Goal: Task Accomplishment & Management: Use online tool/utility

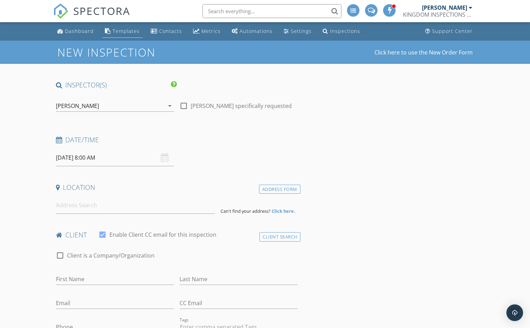
click at [124, 32] on div "Templates" at bounding box center [126, 31] width 27 height 7
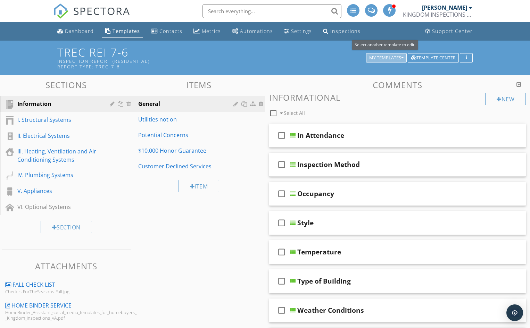
click at [378, 57] on div "My Templates" at bounding box center [387, 58] width 34 height 5
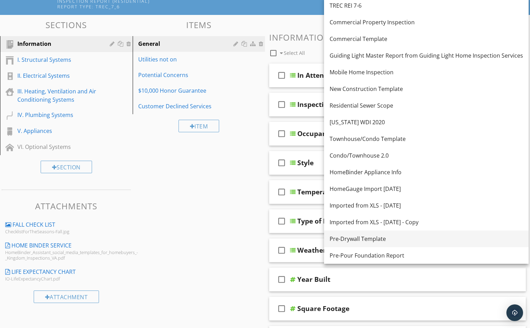
scroll to position [70, 0]
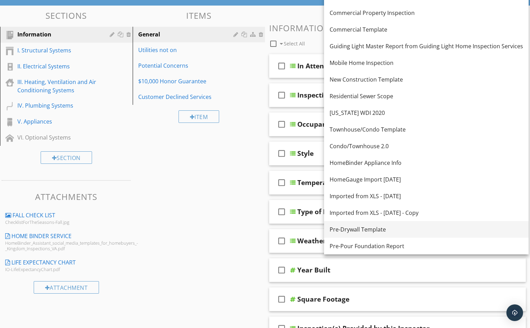
click at [372, 229] on div "Pre-Drywall Template" at bounding box center [427, 230] width 194 height 8
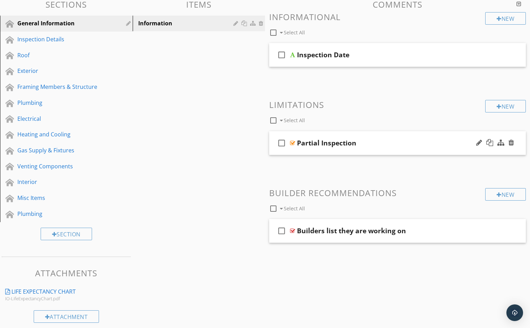
click at [363, 143] on div "Partial Inspection" at bounding box center [388, 143] width 182 height 8
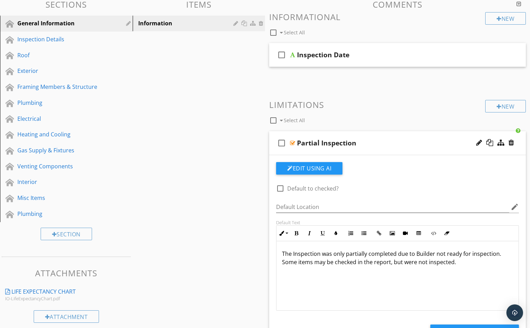
click at [367, 142] on div "Partial Inspection" at bounding box center [388, 143] width 182 height 8
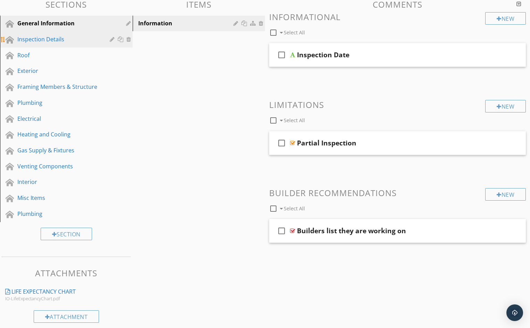
click at [54, 40] on div "Inspection Details" at bounding box center [58, 39] width 82 height 8
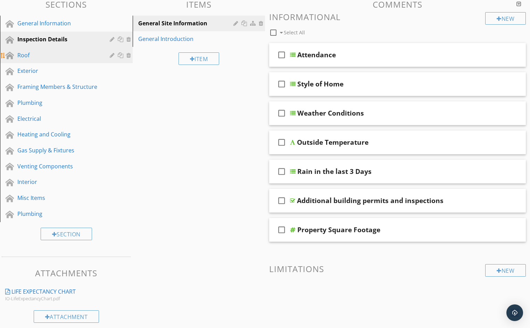
click at [42, 55] on div "Roof" at bounding box center [58, 55] width 82 height 8
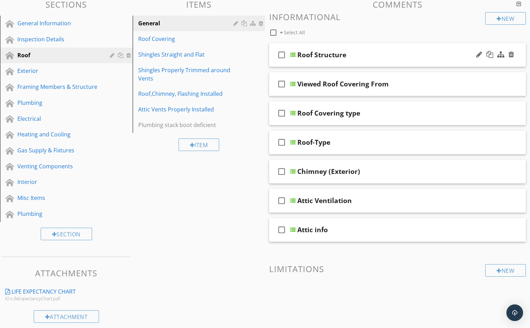
click at [358, 53] on div "Roof Structure" at bounding box center [389, 55] width 182 height 8
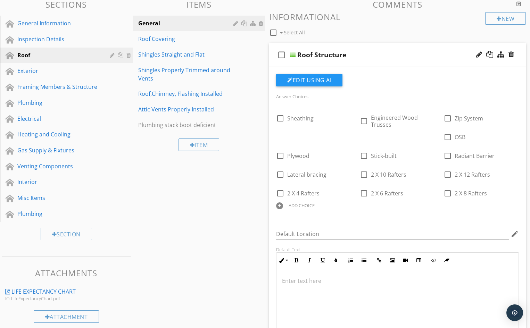
click at [372, 55] on div "Roof Structure" at bounding box center [389, 55] width 182 height 8
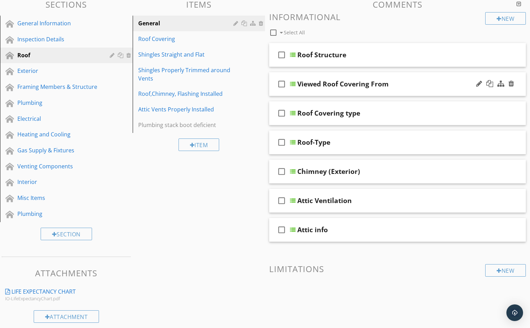
click at [401, 84] on div "Viewed Roof Covering From" at bounding box center [389, 84] width 182 height 8
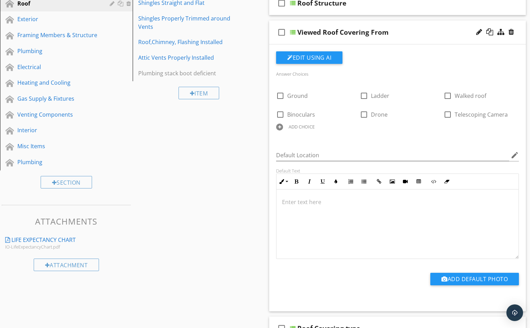
scroll to position [104, 0]
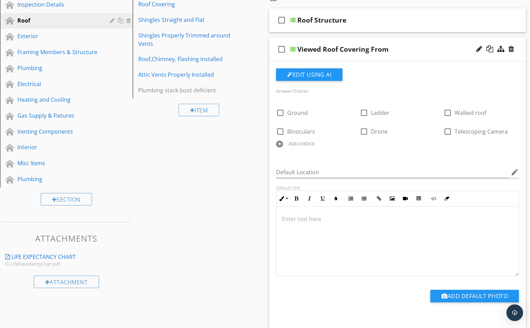
click at [413, 50] on div "Viewed Roof Covering From" at bounding box center [389, 49] width 182 height 8
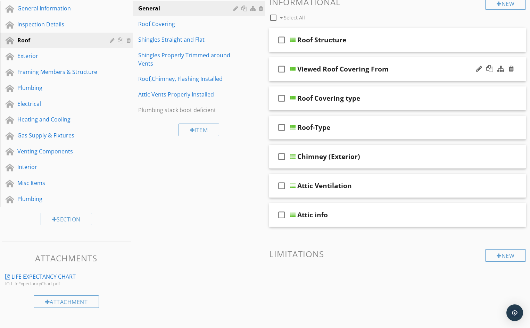
scroll to position [84, 0]
click at [397, 98] on div "Roof Covering type" at bounding box center [389, 98] width 182 height 8
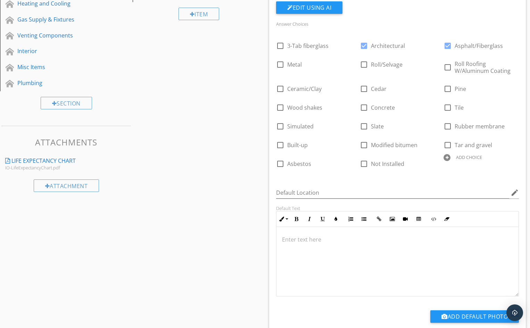
scroll to position [209, 0]
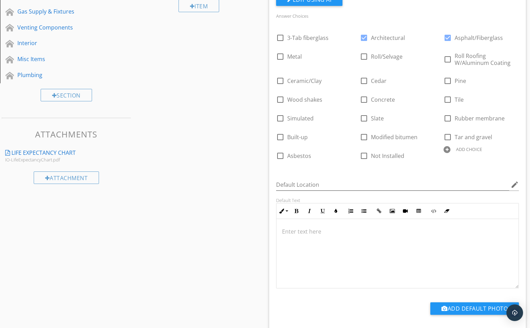
click at [308, 232] on p at bounding box center [397, 232] width 231 height 8
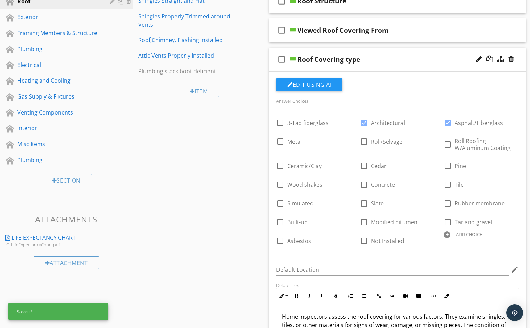
scroll to position [104, 0]
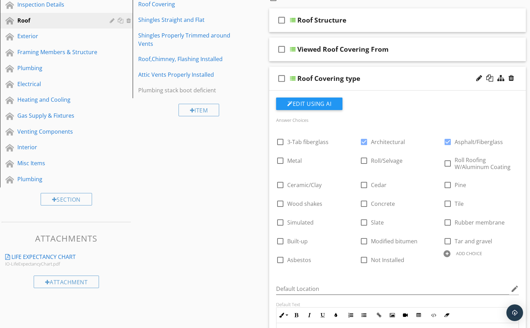
click at [379, 79] on div "Roof Covering type" at bounding box center [389, 78] width 182 height 8
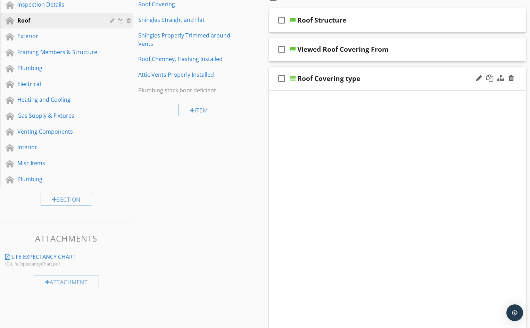
scroll to position [84, 0]
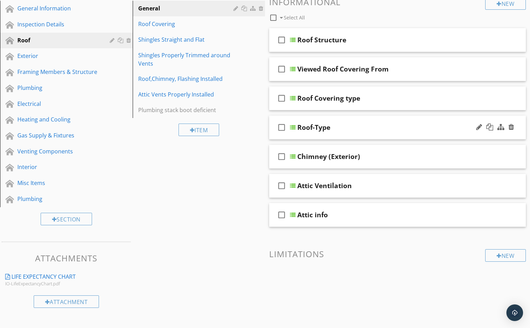
click at [358, 127] on div "Roof-Type" at bounding box center [389, 127] width 182 height 8
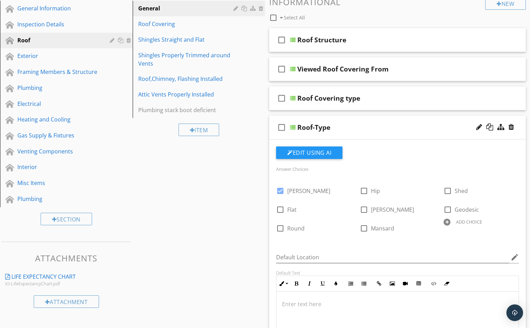
scroll to position [104, 0]
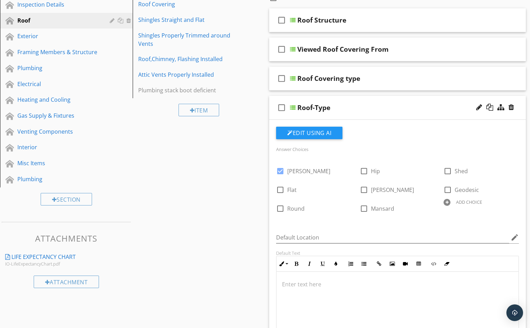
click at [368, 107] on div "Roof-Type" at bounding box center [389, 108] width 182 height 8
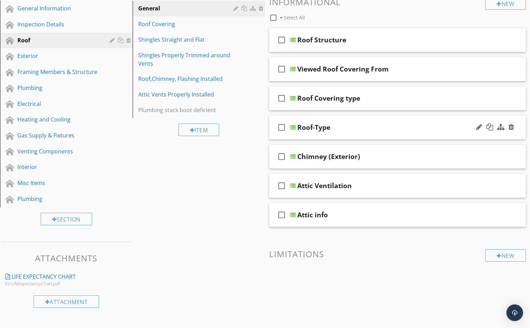
scroll to position [84, 0]
click at [180, 24] on div "Roof Covering" at bounding box center [187, 24] width 98 height 8
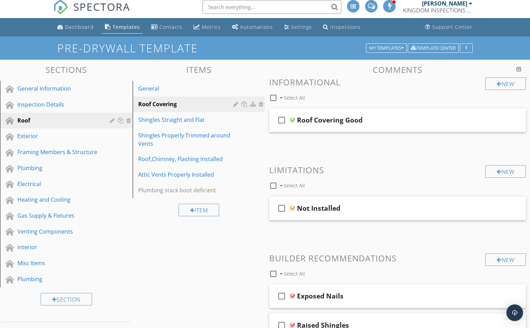
scroll to position [0, 0]
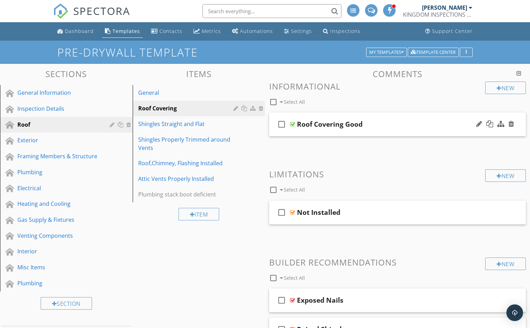
click at [381, 125] on div "Roof Covering Good" at bounding box center [388, 124] width 182 height 8
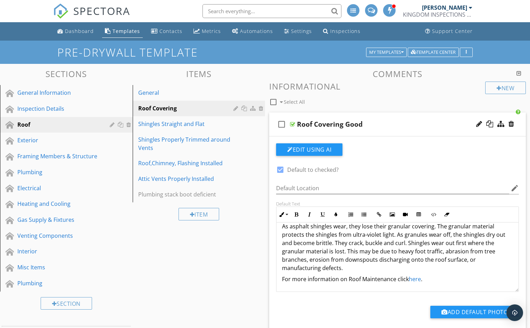
scroll to position [35, 0]
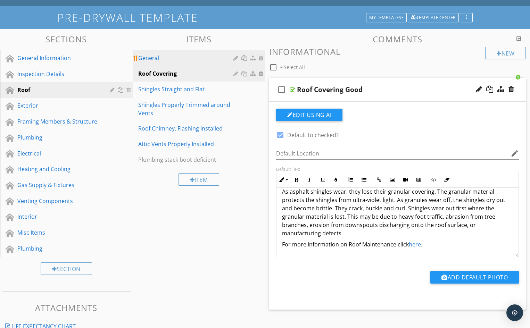
click at [175, 58] on div "General" at bounding box center [187, 58] width 98 height 8
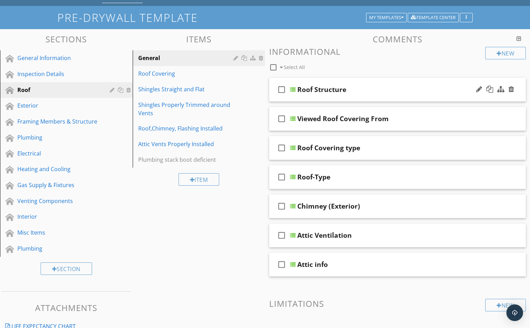
click at [383, 90] on div "Roof Structure" at bounding box center [389, 90] width 182 height 8
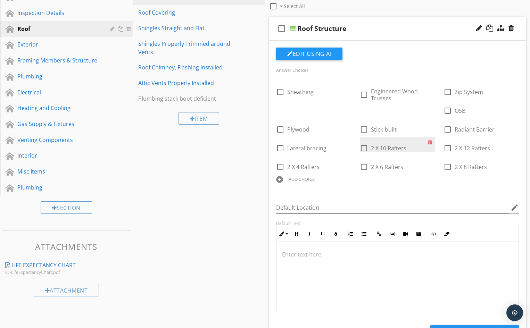
scroll to position [104, 0]
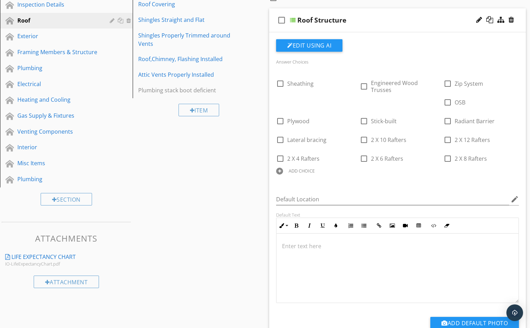
click at [333, 245] on p at bounding box center [397, 246] width 231 height 8
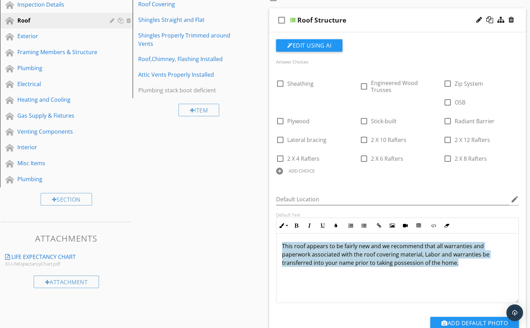
drag, startPoint x: 283, startPoint y: 246, endPoint x: 456, endPoint y: 266, distance: 174.3
click at [456, 266] on p "This roof appears to be fairly new and we recommend that all warranties and pap…" at bounding box center [397, 254] width 231 height 25
click at [357, 248] on span "This roof appears to be fairly new and we recommend that all warranties and pap…" at bounding box center [386, 255] width 208 height 24
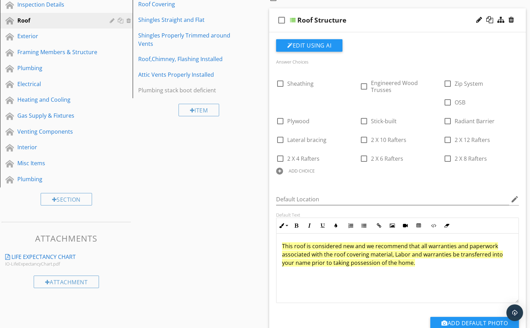
click at [396, 256] on span "This roof is considered new and we recommend that all warranties and paperwork …" at bounding box center [392, 255] width 221 height 24
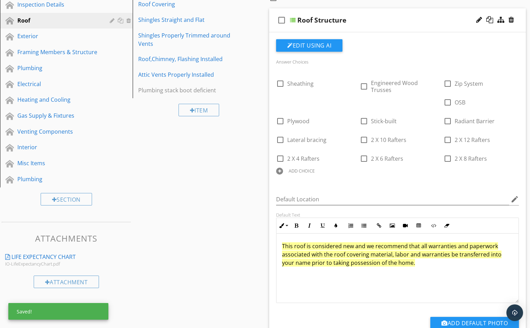
click at [407, 256] on span "This roof is considered new and we recommend that all warranties and paperwork …" at bounding box center [392, 255] width 220 height 24
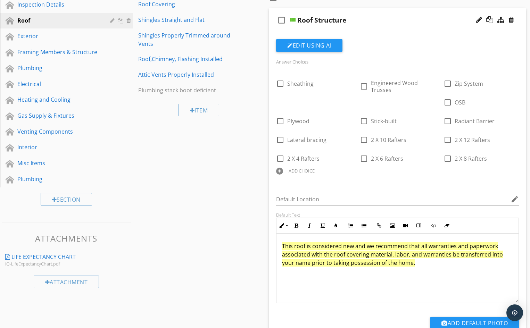
click at [419, 279] on div "This roof is considered new and we recommend that all warranties and paperwork …" at bounding box center [398, 269] width 242 height 70
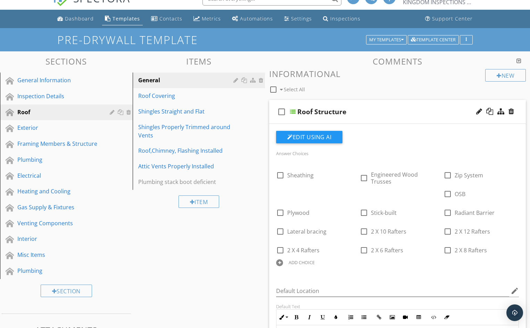
scroll to position [0, 0]
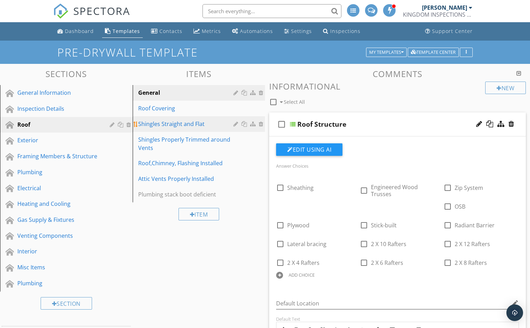
click at [171, 125] on div "Shingles Straight and Flat" at bounding box center [187, 124] width 98 height 8
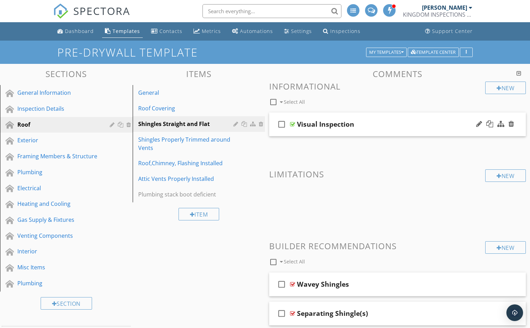
click at [372, 125] on div "Visual Inspection" at bounding box center [388, 124] width 182 height 8
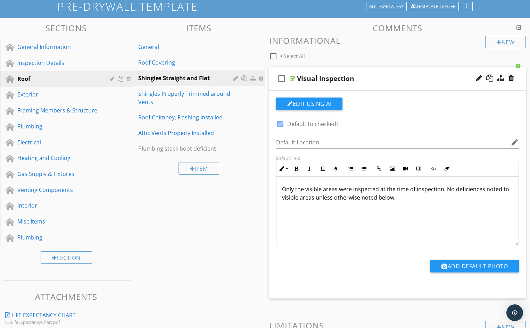
scroll to position [35, 0]
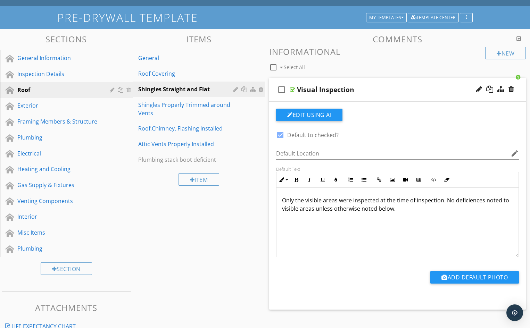
click at [382, 89] on div "Visual Inspection" at bounding box center [388, 90] width 182 height 8
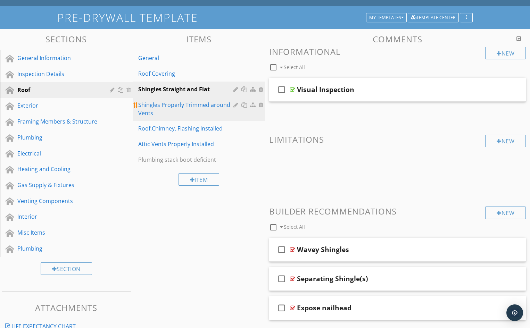
click at [190, 110] on div "Shingles Properly Trimmed around Vents" at bounding box center [187, 109] width 98 height 17
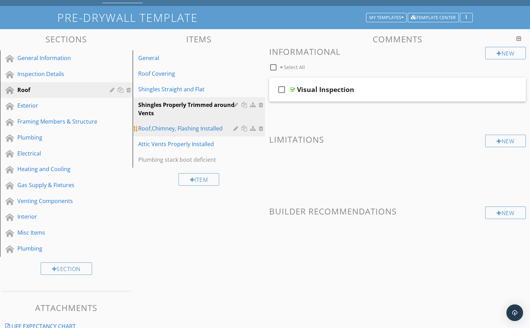
click at [188, 131] on div "Roof,Chimney, Flashing Installed" at bounding box center [187, 128] width 98 height 8
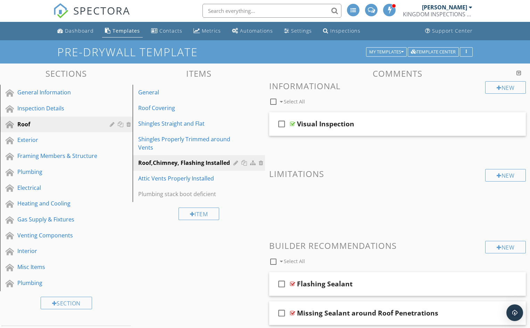
scroll to position [0, 0]
click at [384, 125] on div "Visual Inspection" at bounding box center [388, 124] width 182 height 8
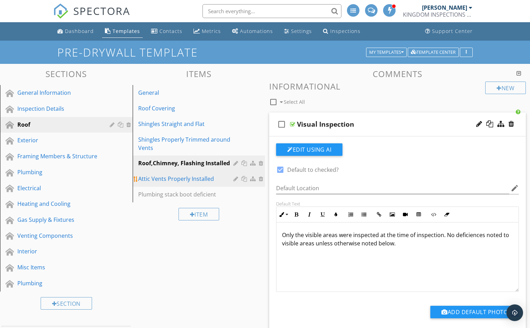
click at [167, 180] on div "Attic Vents Properly Installed" at bounding box center [187, 179] width 98 height 8
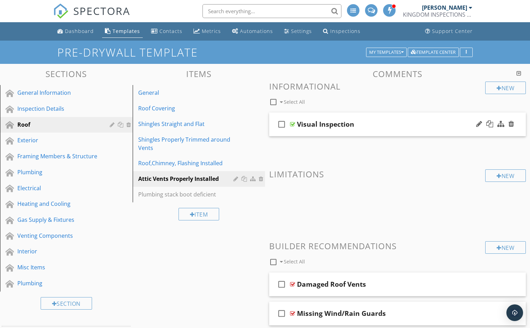
click at [368, 126] on div "Visual Inspection" at bounding box center [388, 124] width 182 height 8
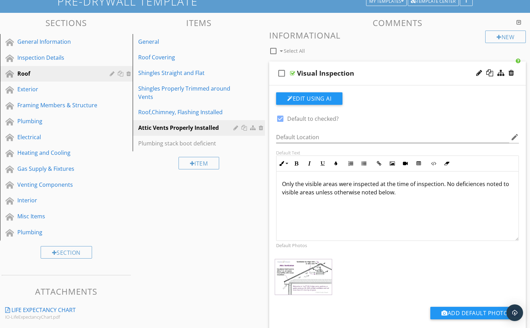
scroll to position [70, 0]
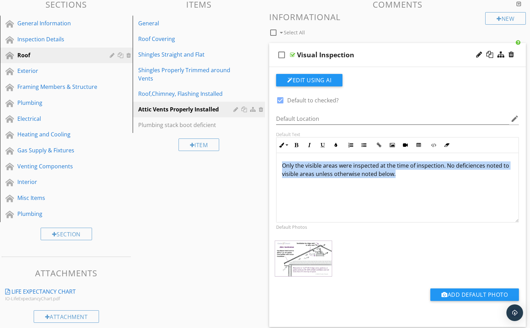
drag, startPoint x: 282, startPoint y: 166, endPoint x: 405, endPoint y: 177, distance: 123.9
click at [405, 177] on div "Only the visible areas were inspected at the time of inspection. No deficiences…" at bounding box center [398, 188] width 242 height 70
copy p "Only the visible areas were inspected at the time of inspection. No deficiences…"
click at [325, 80] on button "Edit Using AI" at bounding box center [309, 80] width 66 height 13
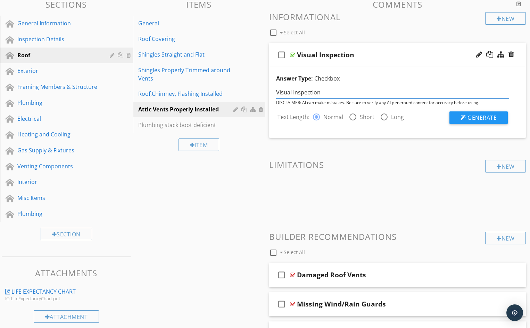
drag, startPoint x: 319, startPoint y: 93, endPoint x: 276, endPoint y: 93, distance: 43.8
click at [276, 93] on div "Visual Inspection" at bounding box center [393, 92] width 242 height 13
type input "Attic Vents"
click at [478, 120] on span "Generate" at bounding box center [482, 118] width 29 height 8
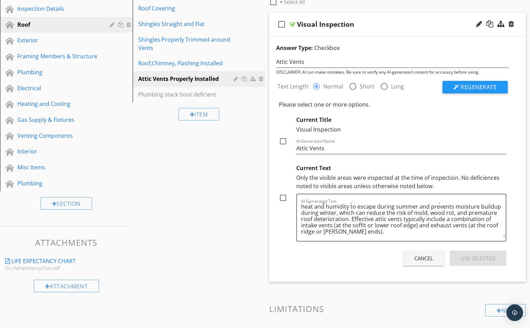
scroll to position [104, 0]
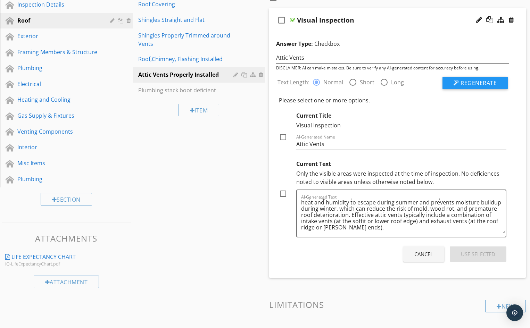
click at [284, 195] on div at bounding box center [283, 194] width 12 height 12
checkbox input "true"
click at [474, 254] on div "Use Selected" at bounding box center [478, 255] width 34 height 8
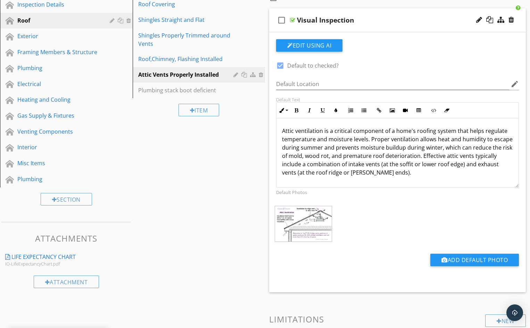
click at [409, 175] on p "Attic ventilation is a critical component of a home's roofing system that helps…" at bounding box center [397, 152] width 231 height 50
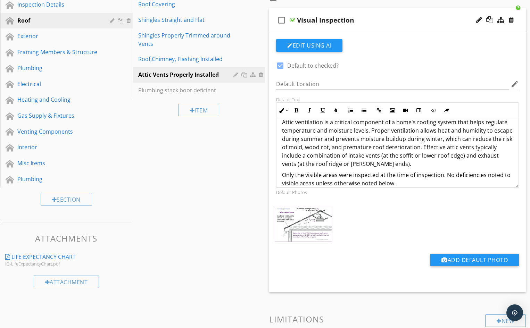
click at [406, 21] on div "Visual Inspection" at bounding box center [388, 20] width 182 height 8
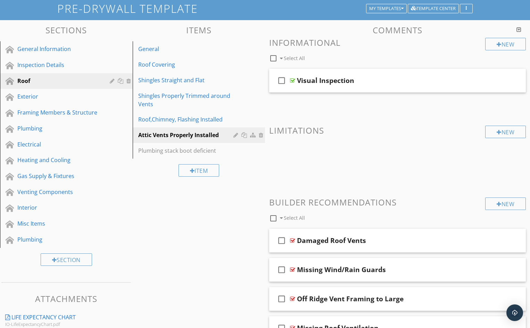
scroll to position [35, 0]
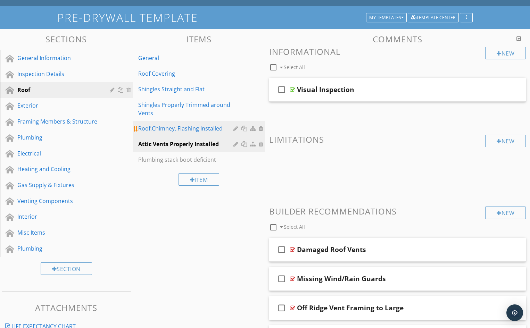
click at [172, 129] on div "Roof,Chimney, Flashing Installed" at bounding box center [187, 128] width 98 height 8
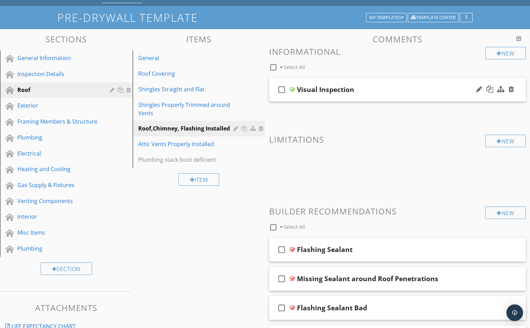
click at [378, 90] on div "Visual Inspection" at bounding box center [388, 90] width 182 height 8
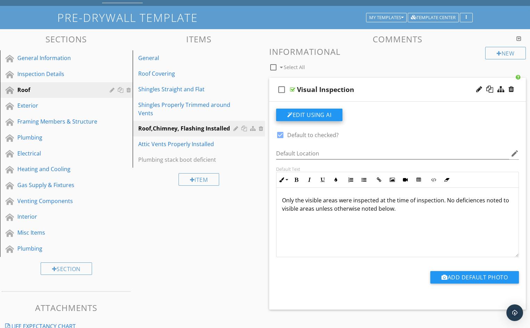
click at [313, 115] on button "Edit Using AI" at bounding box center [309, 115] width 66 height 13
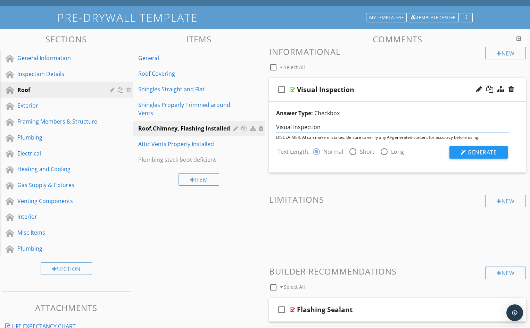
drag, startPoint x: 320, startPoint y: 128, endPoint x: 277, endPoint y: 128, distance: 43.5
click at [277, 128] on input "Visual Inspection" at bounding box center [392, 127] width 233 height 11
type input "Roof, Chimney, Flashing installed"
click at [480, 151] on span "Generate" at bounding box center [482, 153] width 29 height 8
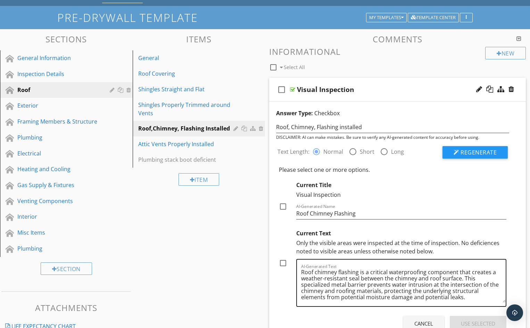
scroll to position [2, 0]
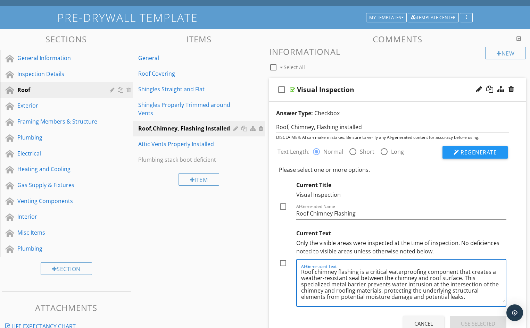
click at [468, 298] on textarea "Roof chimney flashing is a critical waterproofing component that creates a weat…" at bounding box center [403, 285] width 205 height 35
paste textarea "Only the visible areas were inspected at the time of inspection. No deficiences…"
drag, startPoint x: 321, startPoint y: 300, endPoint x: 314, endPoint y: 300, distance: 7.3
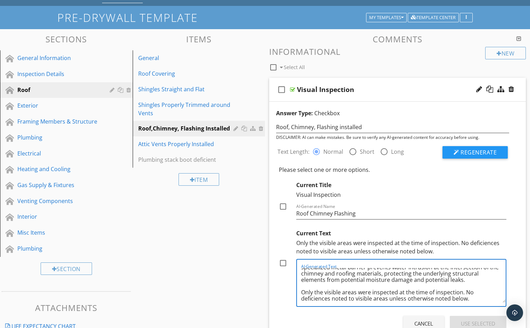
click at [314, 300] on textarea "Roof chimney flashing is a critical waterproofing component that creates a weat…" at bounding box center [403, 285] width 205 height 35
drag, startPoint x: 331, startPoint y: 300, endPoint x: 302, endPoint y: 298, distance: 28.9
click at [302, 298] on textarea "Roof chimney flashing is a critical waterproofing component that creates a weat…" at bounding box center [403, 285] width 205 height 35
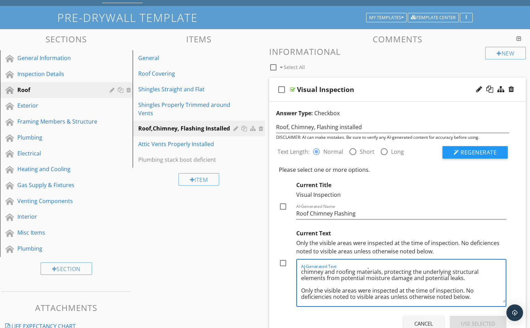
drag, startPoint x: 300, startPoint y: 290, endPoint x: 344, endPoint y: 294, distance: 44.3
click at [344, 294] on div "AI-Generated Text Roof chimney flashing is a critical waterproofing component t…" at bounding box center [402, 283] width 210 height 48
drag, startPoint x: 469, startPoint y: 298, endPoint x: 301, endPoint y: 292, distance: 168.0
click at [301, 292] on textarea "Roof chimney flashing is a critical waterproofing component that creates a weat…" at bounding box center [403, 285] width 205 height 35
type textarea "Roof chimney flashing is a critical waterproofing component that creates a weat…"
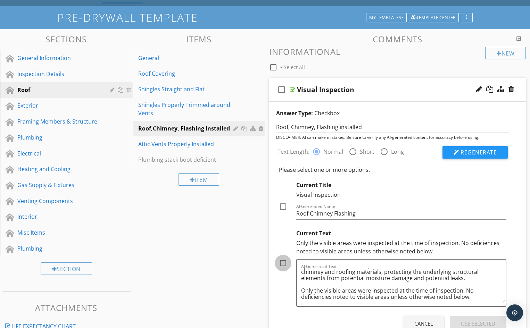
click at [283, 265] on div at bounding box center [283, 264] width 12 height 12
checkbox input "true"
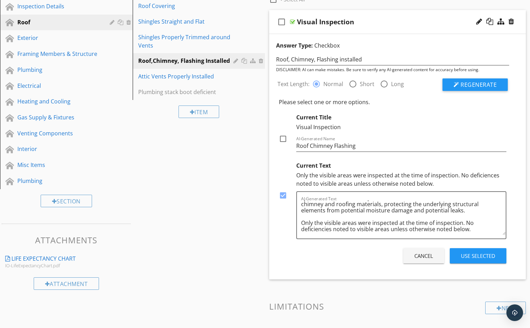
scroll to position [104, 0]
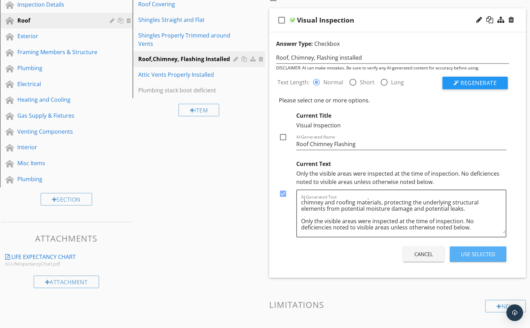
click at [474, 255] on div "Use Selected" at bounding box center [478, 255] width 34 height 8
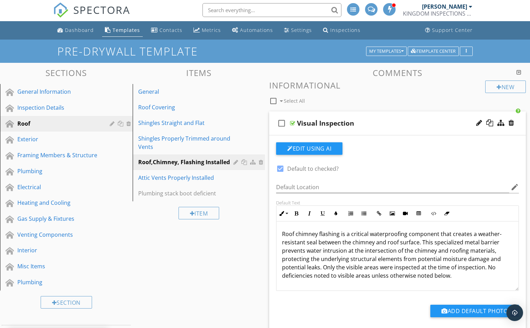
scroll to position [0, 0]
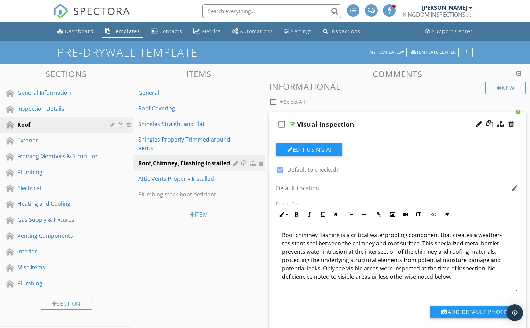
click at [383, 125] on div "Visual Inspection" at bounding box center [388, 124] width 182 height 8
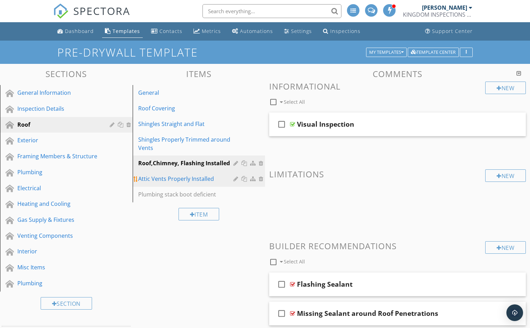
click at [176, 179] on div "Attic Vents Properly Installed" at bounding box center [187, 179] width 98 height 8
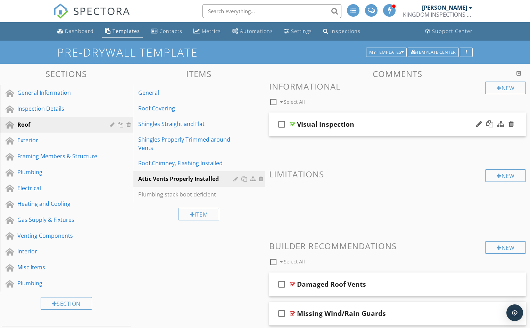
click at [380, 125] on div "Visual Inspection" at bounding box center [388, 124] width 182 height 8
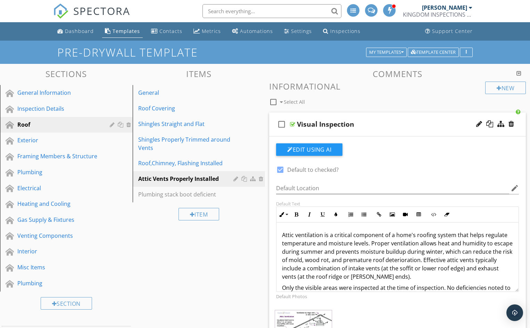
click at [378, 124] on div "Visual Inspection" at bounding box center [388, 124] width 182 height 8
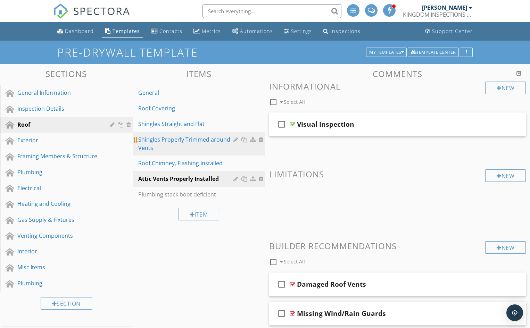
click at [178, 146] on div "Shingles Properly Trimmed around Vents" at bounding box center [187, 144] width 98 height 17
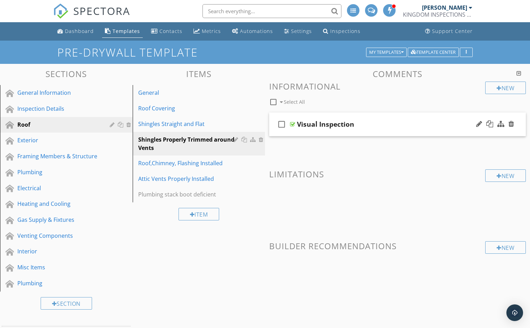
click at [379, 127] on div "Visual Inspection" at bounding box center [388, 124] width 182 height 8
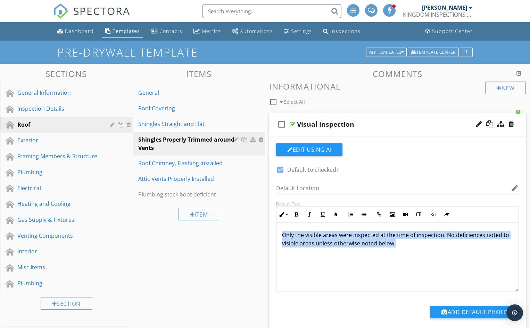
drag, startPoint x: 283, startPoint y: 235, endPoint x: 403, endPoint y: 246, distance: 120.8
click at [403, 246] on p "Only the visible areas were inspected at the time of inspection. No deficiences…" at bounding box center [397, 239] width 231 height 17
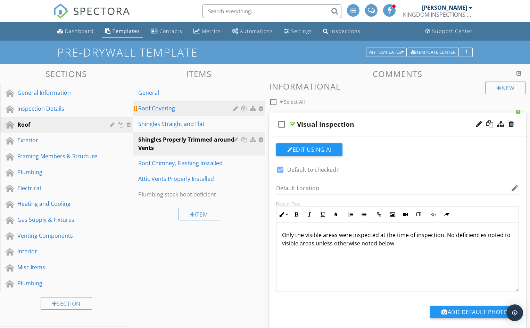
click at [169, 110] on div "Roof Covering" at bounding box center [187, 108] width 98 height 8
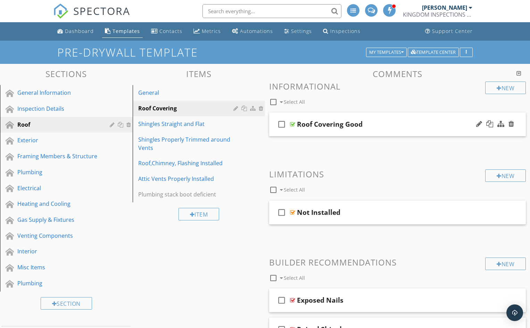
click at [384, 125] on div "Roof Covering Good" at bounding box center [388, 124] width 182 height 8
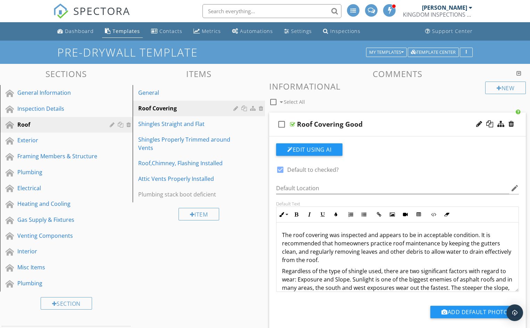
click at [384, 126] on div "Roof Covering Good" at bounding box center [388, 124] width 182 height 8
type textarea "<p>The roof covering was inspected and appears to be in acceptable condition. I…"
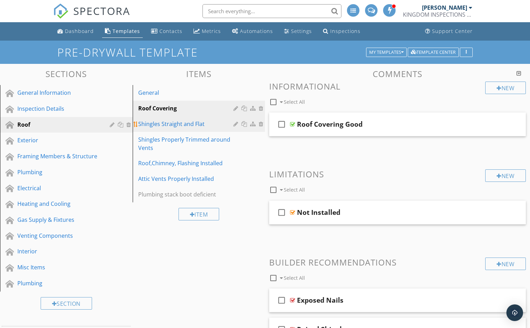
click at [181, 125] on div "Shingles Straight and Flat" at bounding box center [187, 124] width 98 height 8
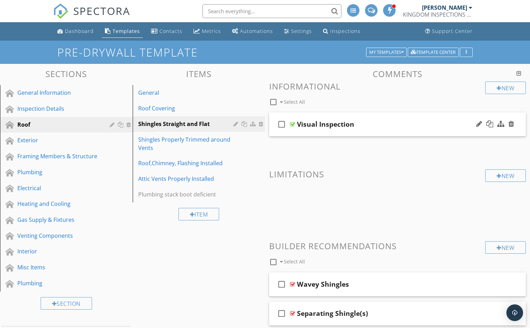
click at [373, 126] on div "Visual Inspection" at bounding box center [388, 124] width 182 height 8
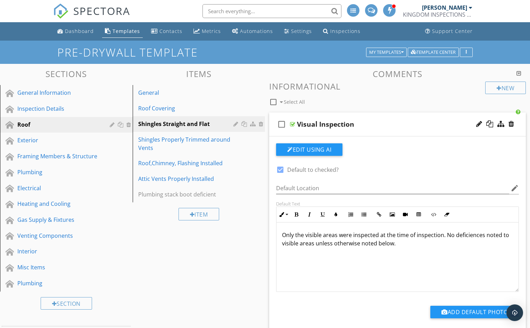
click at [373, 126] on div "Visual Inspection" at bounding box center [388, 124] width 182 height 8
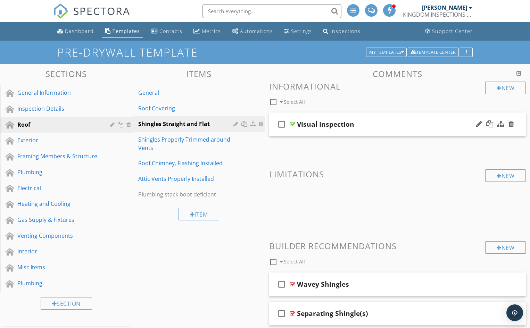
click at [373, 126] on div "Visual Inspection" at bounding box center [388, 124] width 182 height 8
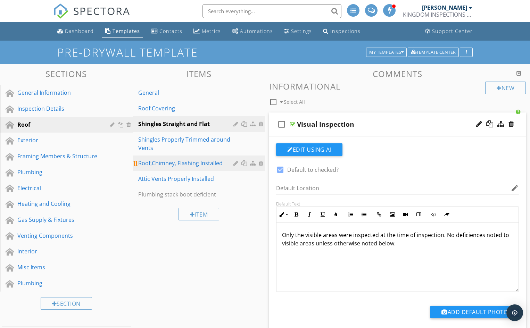
click at [188, 164] on div "Roof,Chimney, Flashing Installed" at bounding box center [187, 163] width 98 height 8
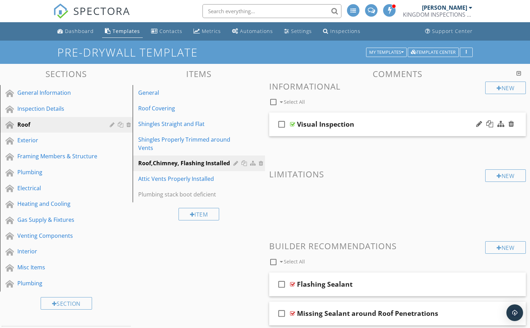
click at [393, 127] on div "Visual Inspection" at bounding box center [388, 124] width 182 height 8
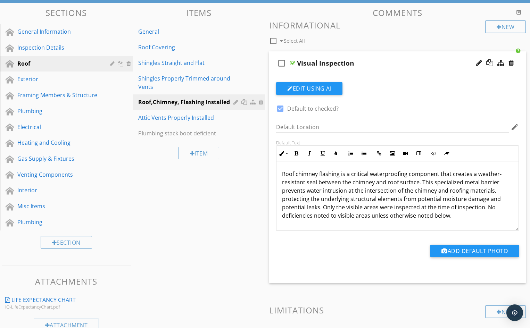
scroll to position [70, 0]
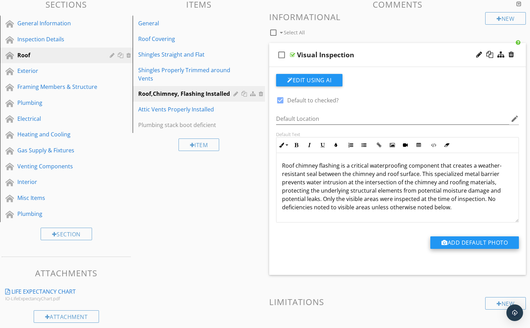
click at [473, 243] on button "Add Default Photo" at bounding box center [475, 243] width 89 height 13
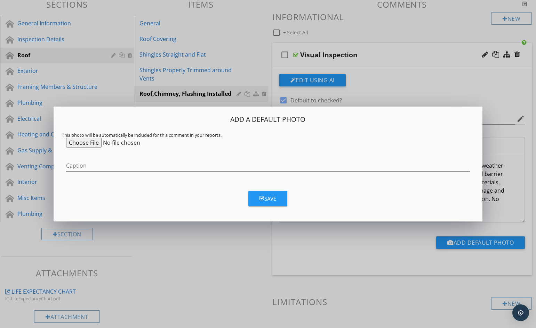
click at [89, 144] on input "file" at bounding box center [119, 143] width 106 height 10
type input "C:\fakepath\0070.jpg"
click at [261, 200] on icon "button" at bounding box center [261, 198] width 5 height 5
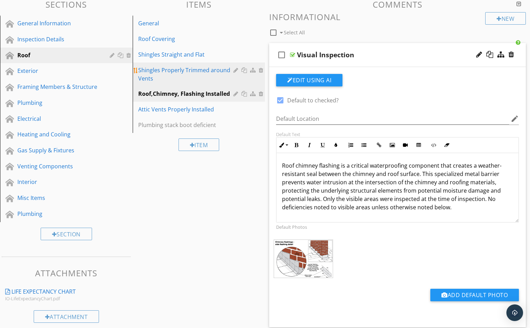
click at [170, 75] on div "Shingles Properly Trimmed around Vents" at bounding box center [187, 74] width 98 height 17
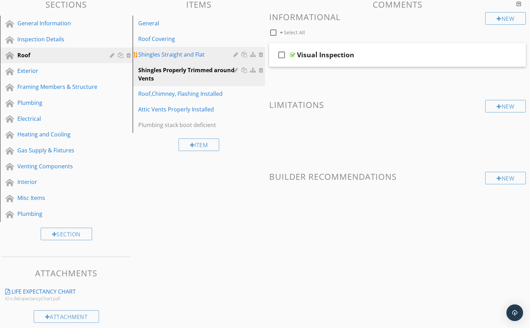
click at [175, 54] on div "Shingles Straight and Flat" at bounding box center [187, 54] width 98 height 8
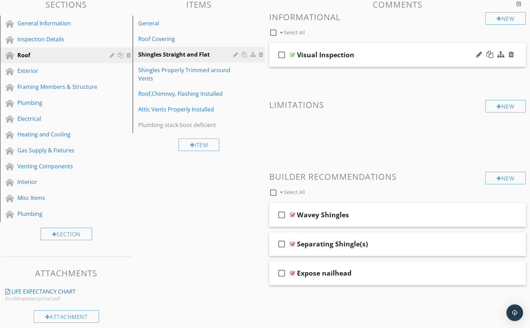
click at [388, 56] on div "Visual Inspection" at bounding box center [388, 55] width 182 height 8
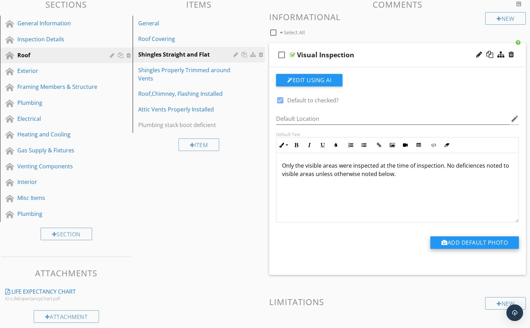
click at [474, 243] on button "Add Default Photo" at bounding box center [475, 243] width 89 height 13
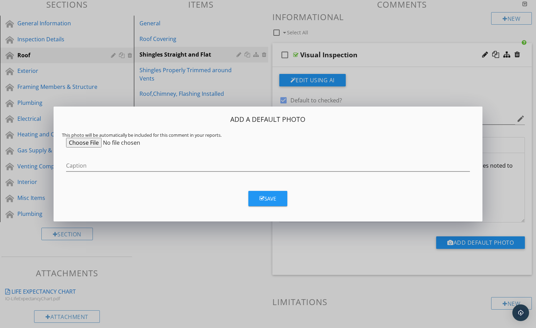
click at [79, 144] on input "file" at bounding box center [119, 143] width 106 height 10
type input "C:\fakepath\B-085 Shingle Nailing.jpg"
click at [272, 203] on div "Save" at bounding box center [267, 199] width 17 height 8
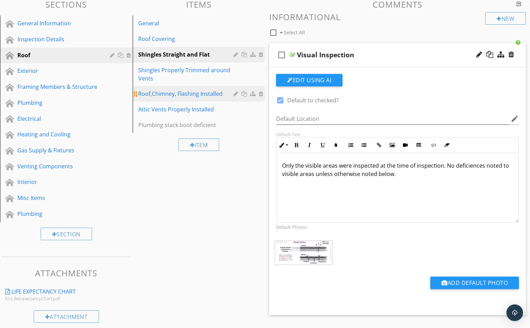
click at [184, 94] on div "Roof,Chimney, Flashing Installed" at bounding box center [187, 94] width 98 height 8
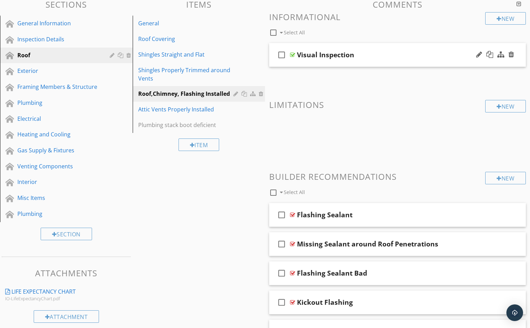
click at [375, 56] on div "Visual Inspection" at bounding box center [388, 55] width 182 height 8
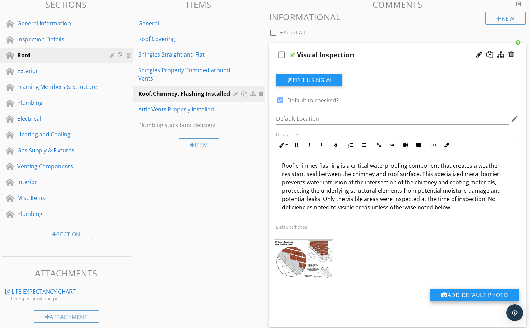
click at [466, 296] on button "Add Default Photo" at bounding box center [475, 295] width 89 height 13
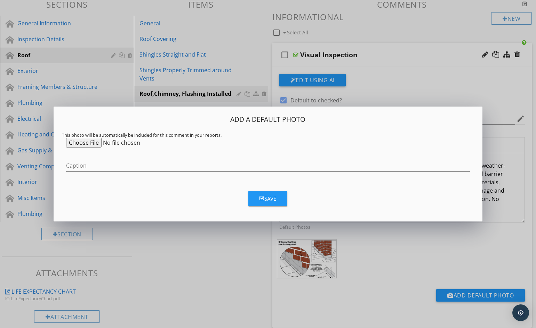
click at [84, 146] on input "file" at bounding box center [119, 143] width 106 height 10
type input "C:\fakepath\B-082 Kickout Flashing.jpg"
click at [268, 201] on div "Save" at bounding box center [267, 199] width 17 height 8
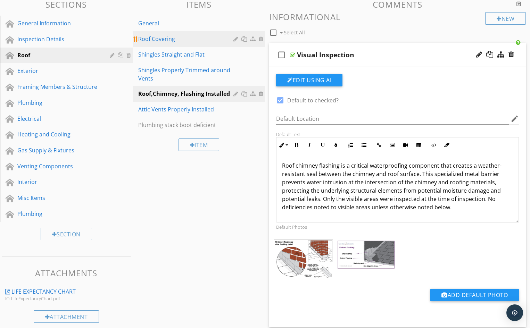
click at [165, 41] on div "Roof Covering" at bounding box center [187, 39] width 98 height 8
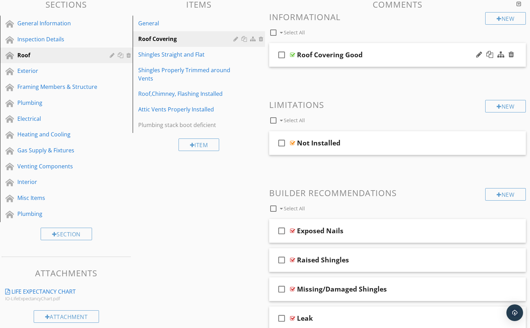
click at [387, 55] on div "Roof Covering Good" at bounding box center [388, 55] width 182 height 8
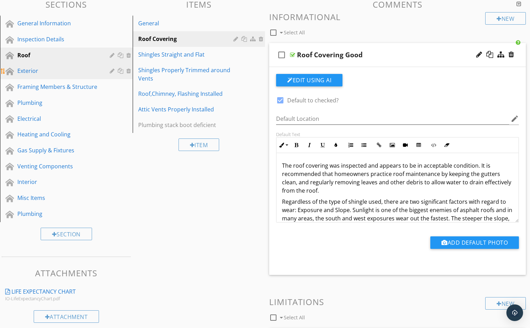
click at [52, 70] on div "Exterior" at bounding box center [58, 71] width 82 height 8
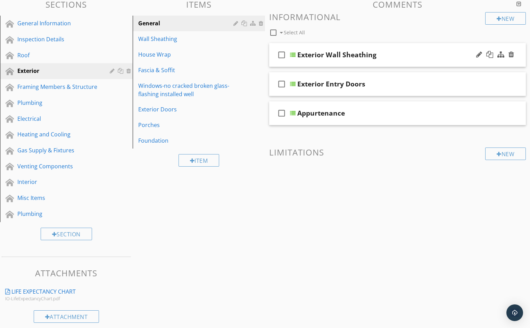
click at [397, 55] on div "Exterior Wall Sheathing" at bounding box center [389, 55] width 182 height 8
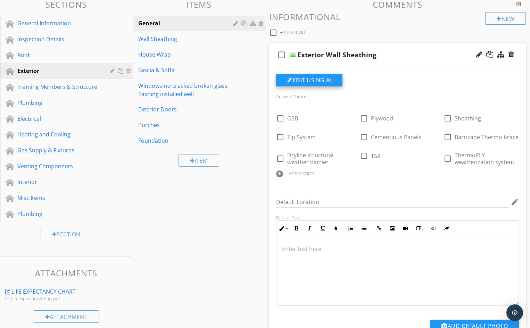
click at [308, 79] on button "Edit Using AI" at bounding box center [309, 80] width 66 height 13
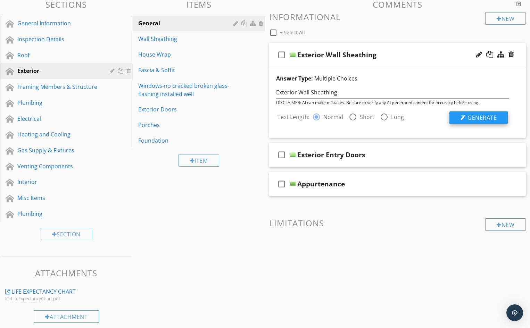
click at [480, 118] on span "Generate" at bounding box center [482, 118] width 29 height 8
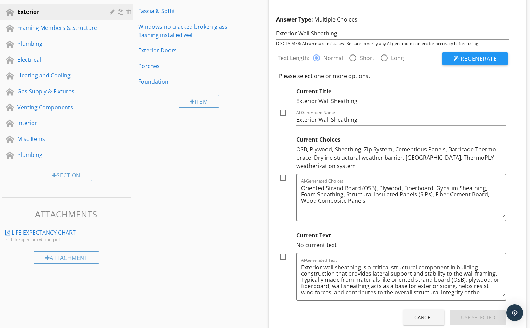
scroll to position [139, 0]
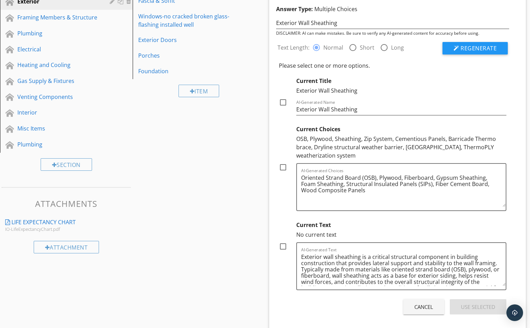
click at [283, 241] on div at bounding box center [283, 247] width 12 height 12
checkbox input "true"
click at [474, 303] on div "Use Selected" at bounding box center [478, 307] width 34 height 8
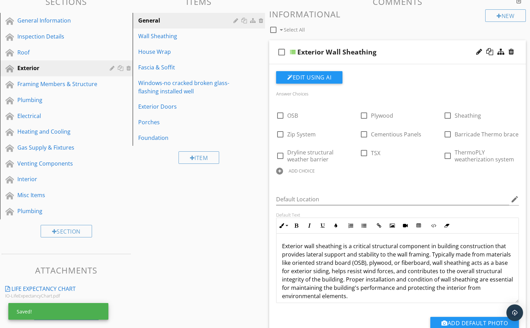
scroll to position [70, 0]
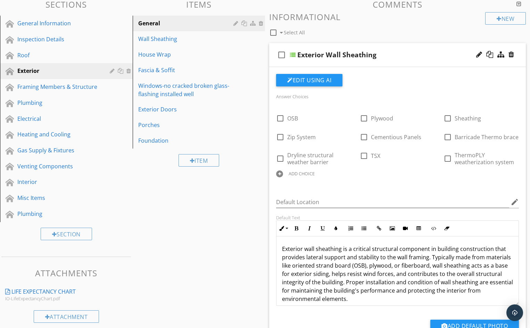
click at [280, 174] on div at bounding box center [279, 174] width 7 height 7
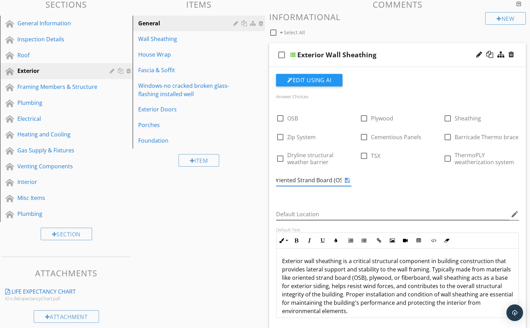
scroll to position [0, 7]
type input "Oriented Strand Board (OSB)"
click at [348, 182] on icon at bounding box center [347, 181] width 5 height 6
click at [347, 112] on div at bounding box center [347, 112] width 7 height 10
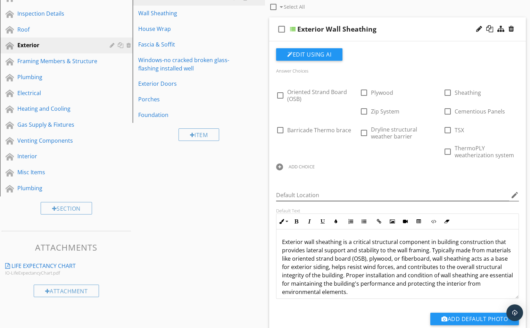
scroll to position [70, 0]
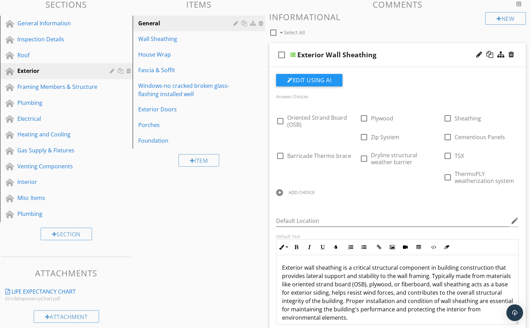
click at [405, 55] on div "Exterior Wall Sheathing" at bounding box center [389, 55] width 182 height 8
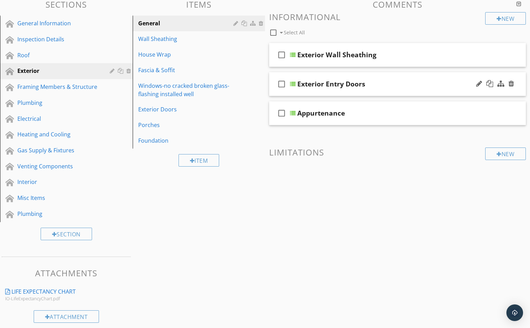
click at [393, 85] on div "Exterior Entry Doors" at bounding box center [389, 84] width 182 height 8
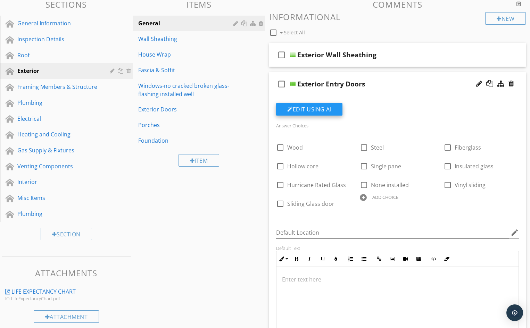
click at [312, 109] on button "Edit Using AI" at bounding box center [309, 109] width 66 height 13
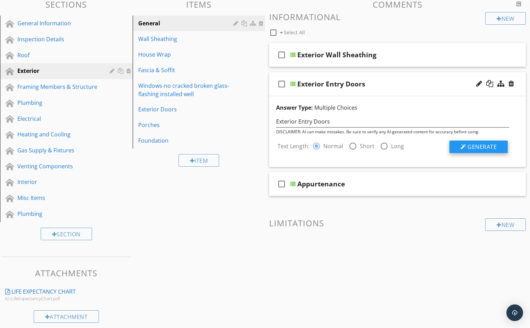
click at [483, 147] on span "Generate" at bounding box center [482, 147] width 29 height 8
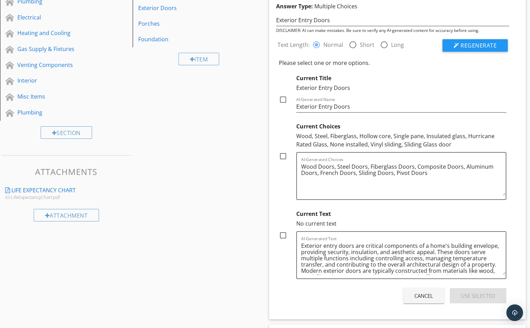
scroll to position [174, 0]
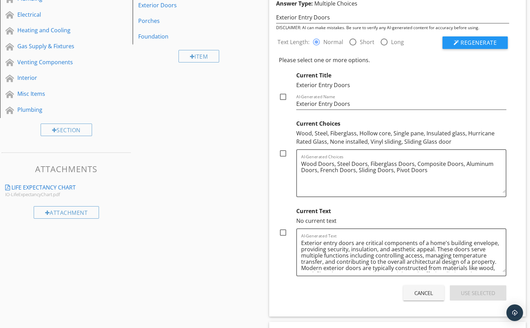
click at [285, 155] on div at bounding box center [283, 154] width 12 height 12
checkbox input "true"
click at [283, 234] on div at bounding box center [283, 233] width 12 height 12
checkbox input "true"
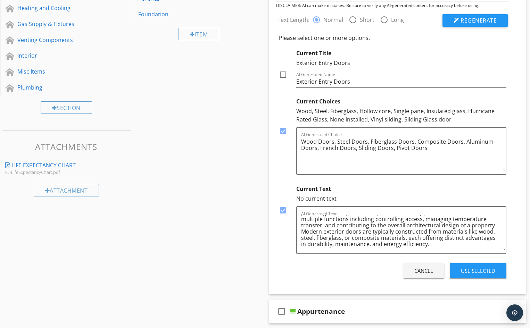
scroll to position [209, 0]
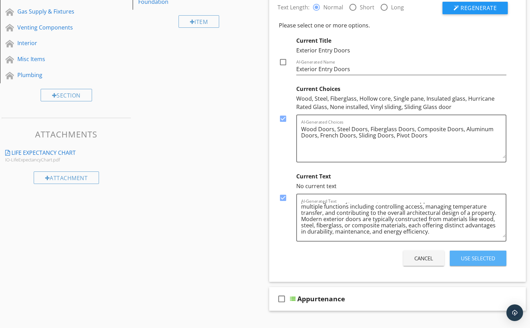
click at [480, 258] on div "Use Selected" at bounding box center [478, 259] width 34 height 8
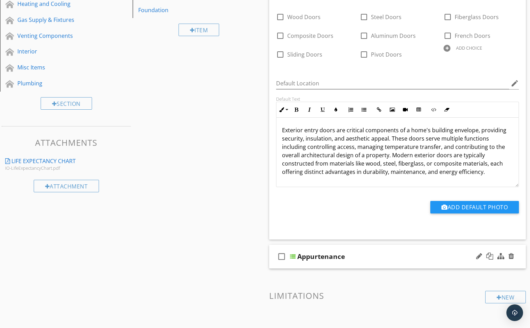
click at [365, 256] on div "Appurtenance" at bounding box center [389, 257] width 182 height 8
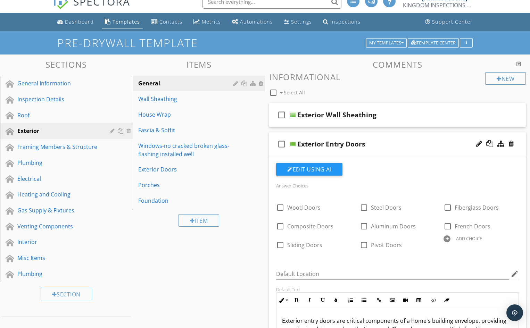
scroll to position [0, 0]
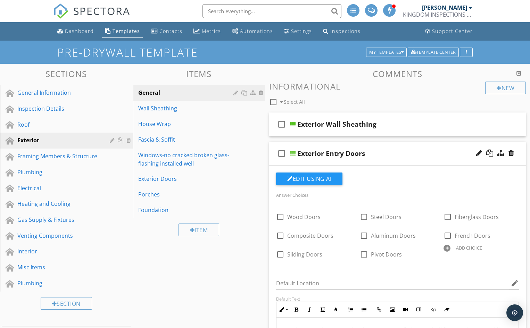
click at [400, 154] on div "Exterior Entry Doors" at bounding box center [389, 153] width 182 height 8
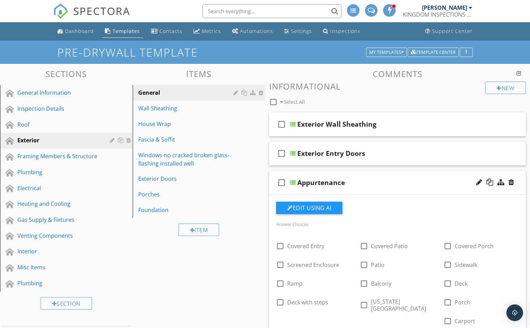
click at [389, 183] on div "Appurtenance" at bounding box center [389, 183] width 182 height 8
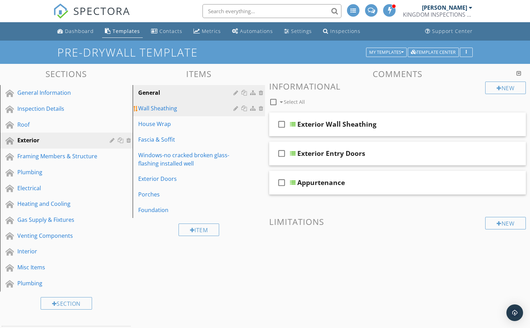
click at [187, 109] on div "Wall Sheathing" at bounding box center [187, 108] width 98 height 8
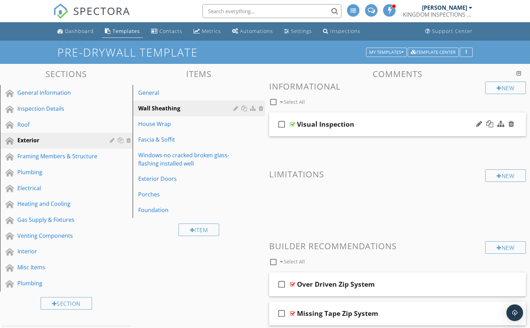
click at [371, 125] on div "Visual Inspection" at bounding box center [388, 124] width 182 height 8
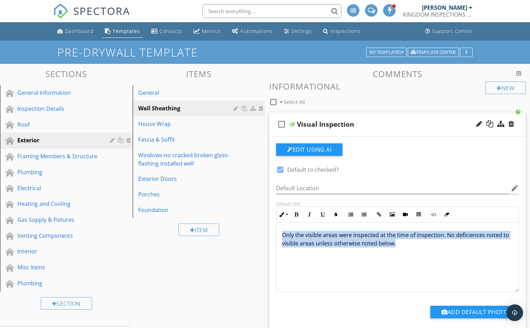
drag, startPoint x: 282, startPoint y: 235, endPoint x: 399, endPoint y: 247, distance: 117.7
click at [399, 247] on div "Only the visible areas were inspected at the time of inspection. No deficiences…" at bounding box center [398, 258] width 242 height 70
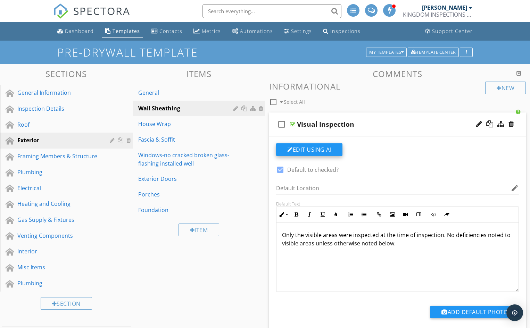
click at [310, 151] on button "Edit Using AI" at bounding box center [309, 150] width 66 height 13
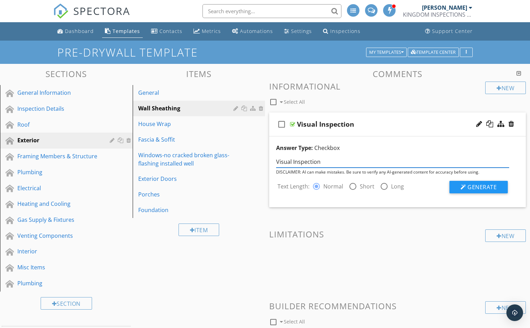
drag, startPoint x: 322, startPoint y: 162, endPoint x: 273, endPoint y: 163, distance: 49.4
click at [273, 163] on div "Visual Inspection" at bounding box center [393, 161] width 242 height 13
type input "Wall Sheathing"
click at [478, 187] on span "Generate" at bounding box center [482, 188] width 29 height 8
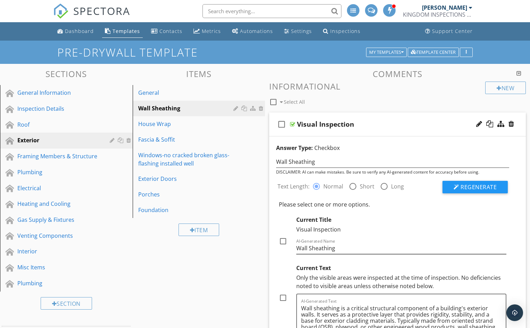
scroll to position [35, 0]
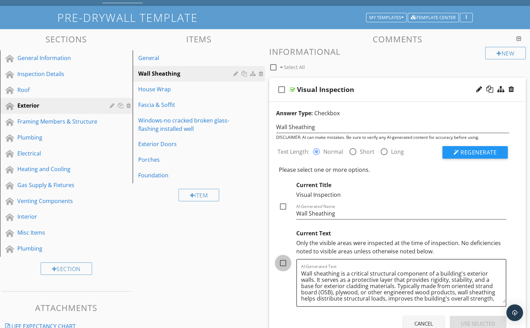
click at [283, 264] on div at bounding box center [283, 264] width 12 height 12
checkbox input "true"
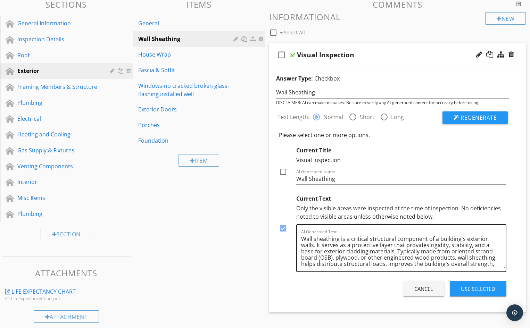
scroll to position [8, 0]
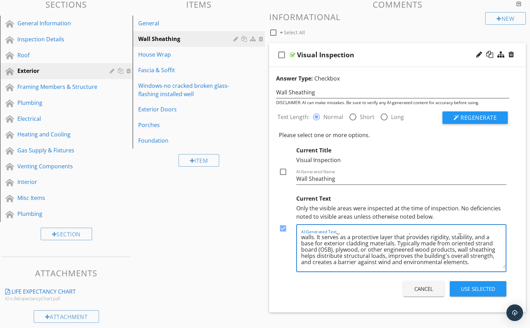
click at [471, 263] on textarea "Wall sheathing is a critical structural component of a building's exterior wall…" at bounding box center [403, 251] width 205 height 35
paste textarea "Only the visible areas were inspected at the time of inspection. No deficiencie…"
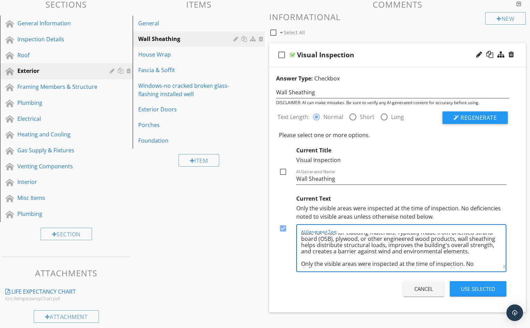
scroll to position [25, 0]
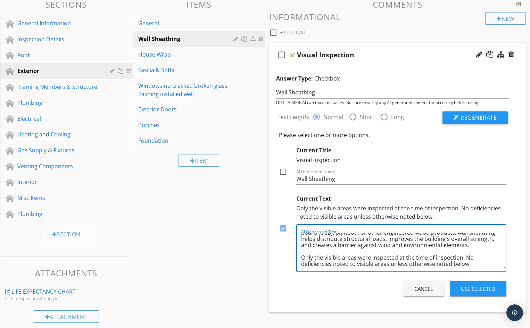
type textarea "Wall sheathing is a critical structural component of a building's exterior wall…"
click at [466, 291] on div "Use Selected" at bounding box center [478, 289] width 34 height 8
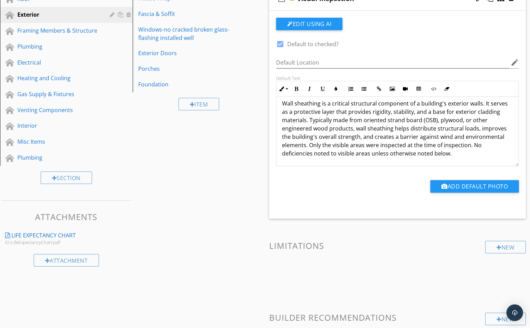
scroll to position [139, 0]
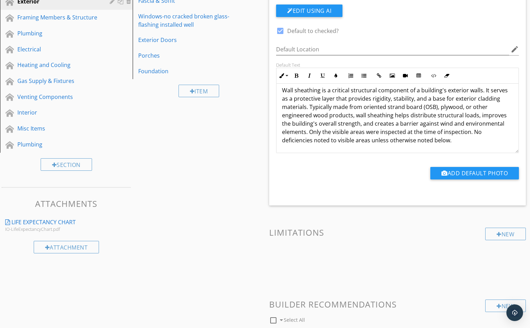
click at [309, 132] on p "Wall sheathing is a critical structural component of a building's exterior wall…" at bounding box center [397, 115] width 231 height 58
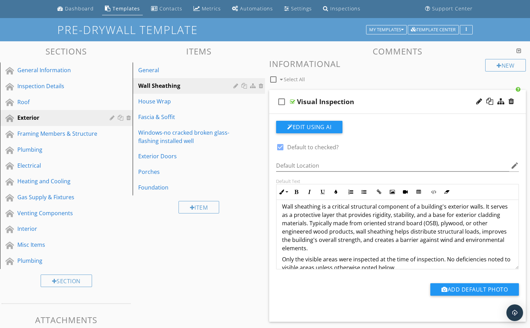
scroll to position [35, 0]
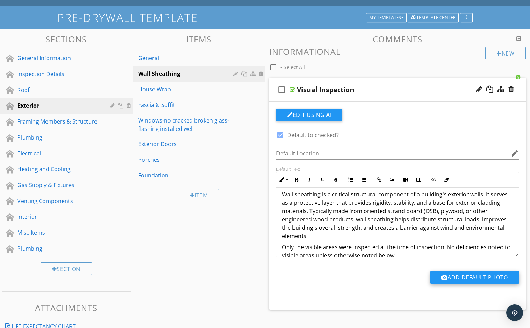
click at [477, 278] on button "Add Default Photo" at bounding box center [475, 277] width 89 height 13
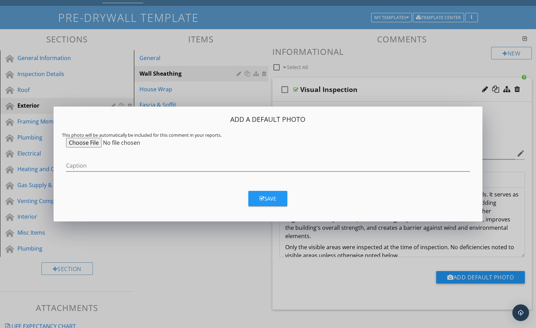
click at [88, 145] on input "file" at bounding box center [119, 143] width 106 height 10
type input "C:\fakepath\B-055 Wood Structural Panel Grade [PERSON_NAME].jpg"
click at [268, 198] on div "Save" at bounding box center [267, 199] width 17 height 8
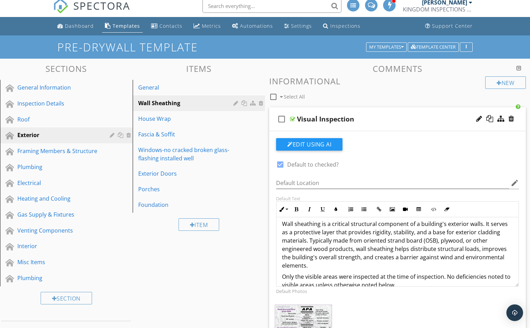
scroll to position [0, 0]
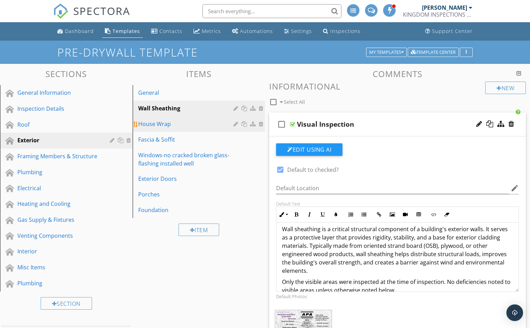
click at [189, 124] on div "House Wrap" at bounding box center [187, 124] width 98 height 8
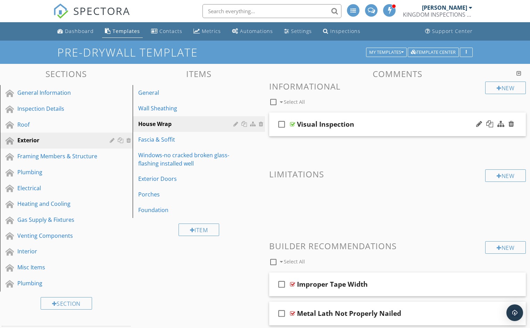
click at [380, 124] on div "Visual Inspection" at bounding box center [388, 124] width 182 height 8
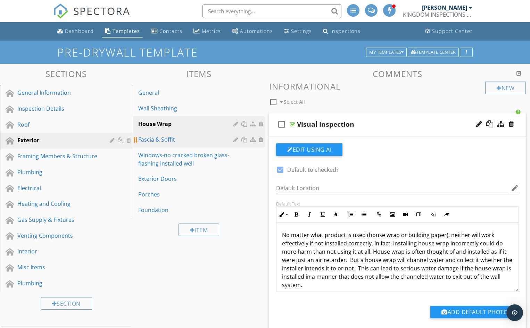
click at [188, 141] on div "Fascia & Soffit" at bounding box center [187, 140] width 98 height 8
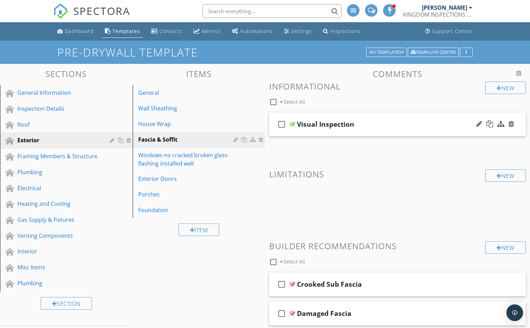
click at [374, 124] on div "Visual Inspection" at bounding box center [388, 124] width 182 height 8
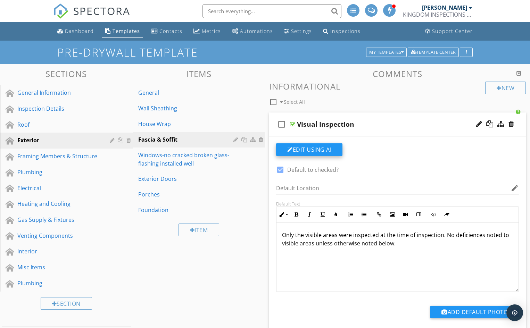
click at [321, 149] on button "Edit Using AI" at bounding box center [309, 150] width 66 height 13
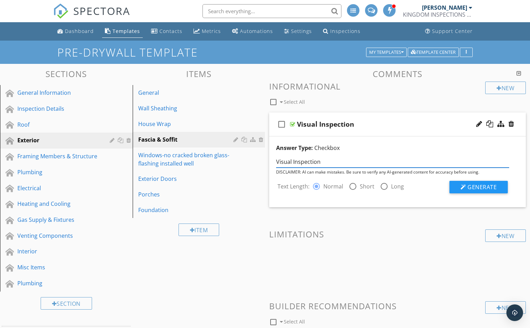
drag, startPoint x: 320, startPoint y: 163, endPoint x: 277, endPoint y: 164, distance: 42.4
click at [277, 164] on input "Visual Inspection" at bounding box center [392, 161] width 233 height 11
type input "Fascia and Soffit"
click at [487, 186] on span "Generate" at bounding box center [482, 188] width 29 height 8
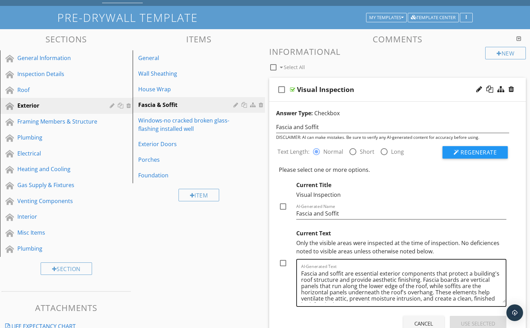
scroll to position [8, 0]
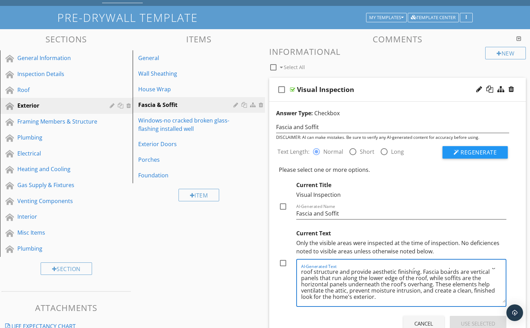
click at [378, 298] on textarea "Fascia and soffit are essential exterior components that protect a building's r…" at bounding box center [403, 285] width 205 height 35
click at [282, 265] on div at bounding box center [283, 264] width 12 height 12
checkbox input "true"
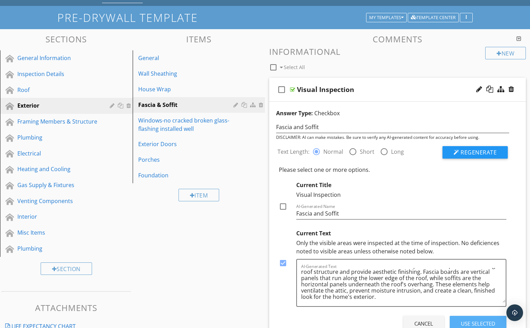
click at [463, 321] on div "Use Selected" at bounding box center [478, 324] width 34 height 8
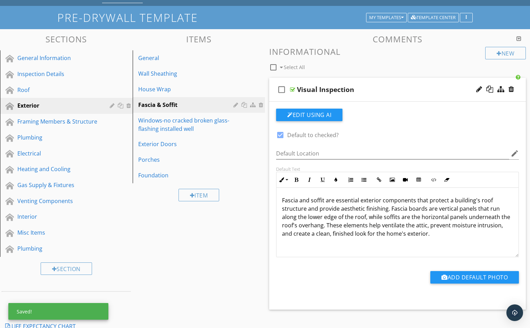
click at [431, 235] on p "Fascia and soffit are essential exterior components that protect a building's r…" at bounding box center [397, 217] width 231 height 42
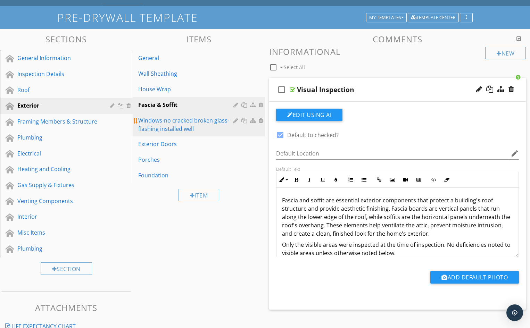
click at [183, 124] on div "Windows-no cracked broken glass-flashing installed well" at bounding box center [187, 124] width 98 height 17
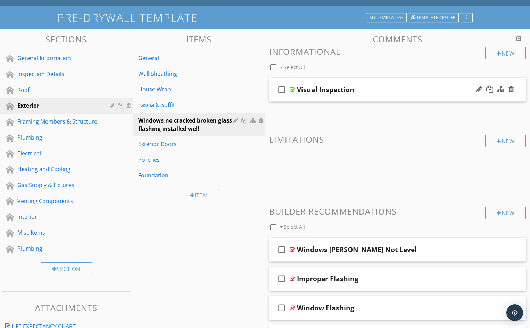
click at [371, 91] on div "Visual Inspection" at bounding box center [388, 90] width 182 height 8
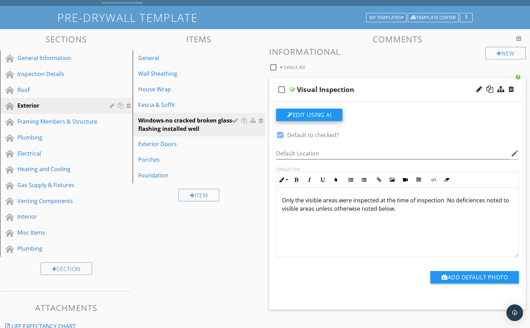
click at [316, 116] on button "Edit Using AI" at bounding box center [309, 115] width 66 height 13
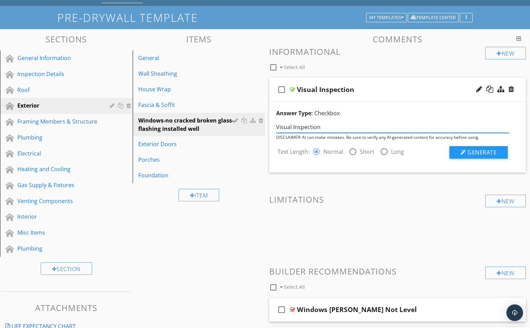
click at [321, 128] on input "Visual Inspection" at bounding box center [392, 127] width 233 height 11
drag, startPoint x: 321, startPoint y: 127, endPoint x: 269, endPoint y: 128, distance: 51.1
click at [269, 128] on div "Answer Type: Checkbox Visual Inspection DISCLAIMER: AI can make mistakes. Be su…" at bounding box center [397, 137] width 257 height 71
type input "Windows"
click at [482, 152] on span "Generate" at bounding box center [482, 153] width 29 height 8
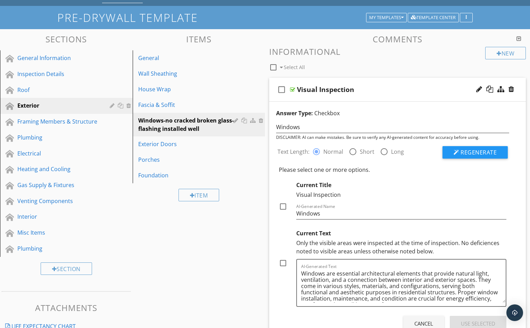
click at [284, 264] on div at bounding box center [283, 264] width 12 height 12
checkbox input "true"
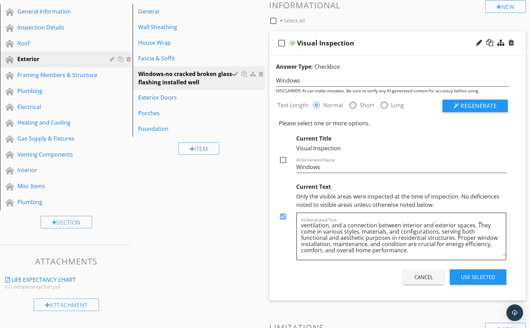
scroll to position [104, 0]
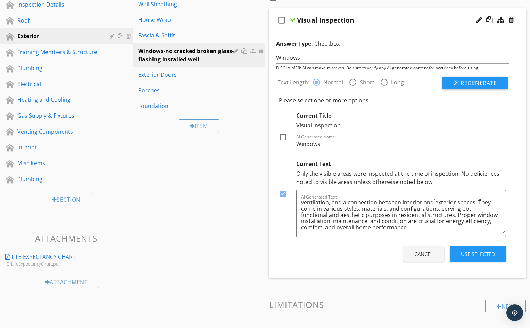
click at [475, 257] on div "Use Selected" at bounding box center [478, 255] width 34 height 8
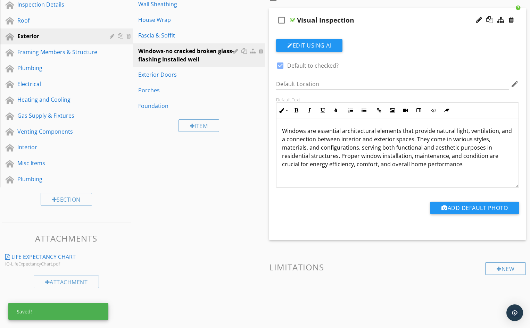
click at [466, 164] on p "Windows are essential architectural elements that provide natural light, ventil…" at bounding box center [397, 148] width 231 height 42
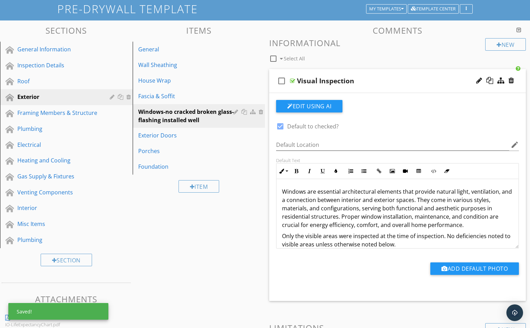
scroll to position [35, 0]
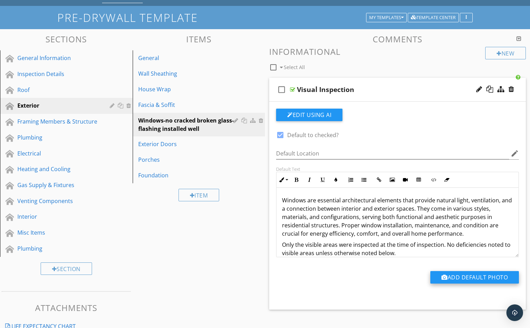
click at [471, 277] on button "Add Default Photo" at bounding box center [475, 277] width 89 height 13
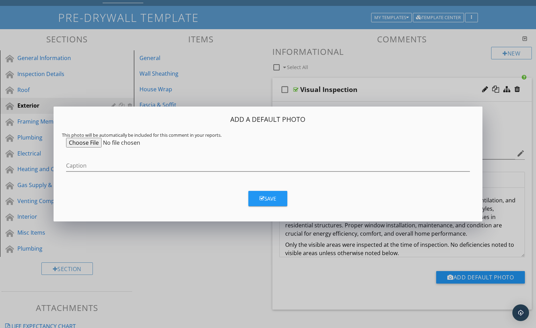
click at [85, 144] on input "file" at bounding box center [119, 143] width 106 height 10
type input "C:\fakepath\B-090 Window Flashing.jpg"
click at [263, 200] on icon "button" at bounding box center [261, 198] width 5 height 5
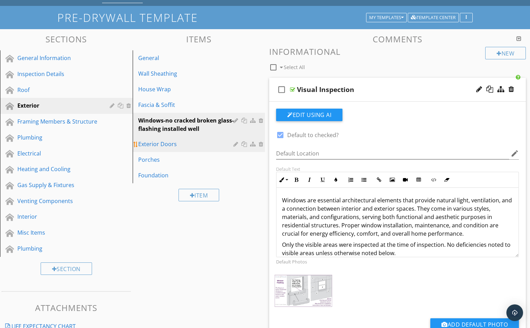
click at [181, 145] on div "Exterior Doors" at bounding box center [187, 144] width 98 height 8
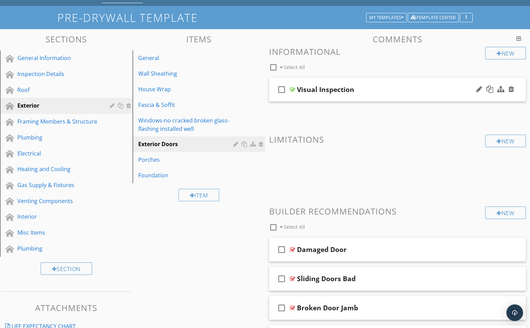
click at [381, 90] on div "Visual Inspection" at bounding box center [388, 90] width 182 height 8
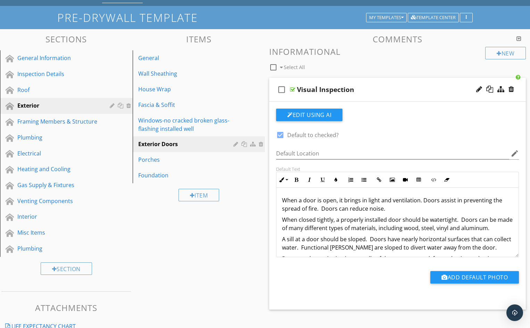
click at [381, 90] on div "Visual Inspection" at bounding box center [388, 90] width 182 height 8
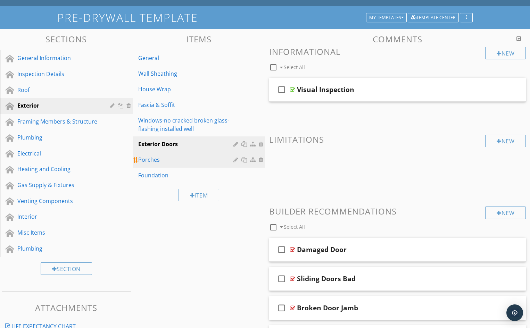
click at [173, 160] on div "Porches" at bounding box center [187, 160] width 98 height 8
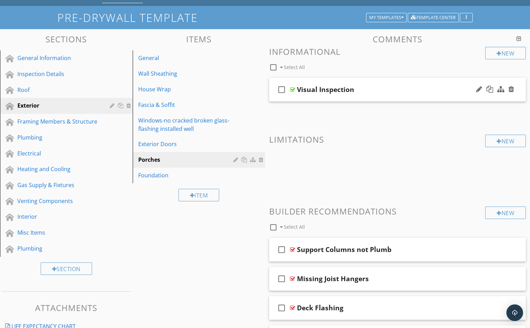
click at [380, 91] on div "Visual Inspection" at bounding box center [388, 90] width 182 height 8
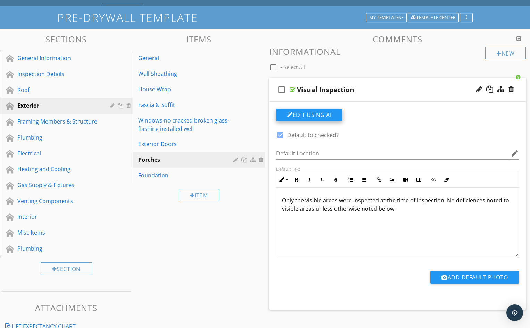
click at [312, 114] on button "Edit Using AI" at bounding box center [309, 115] width 66 height 13
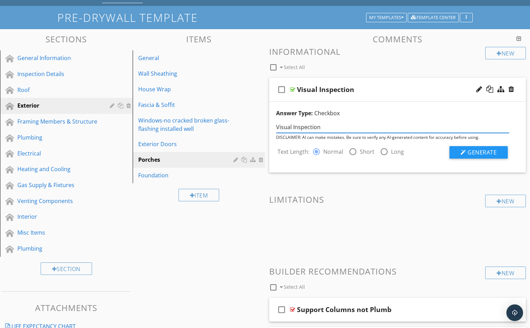
click at [321, 128] on input "Visual Inspection" at bounding box center [392, 127] width 233 height 11
drag, startPoint x: 320, startPoint y: 128, endPoint x: 276, endPoint y: 130, distance: 44.2
click at [276, 130] on div "Visual Inspection" at bounding box center [393, 126] width 242 height 13
type input "Porches"
click at [476, 151] on span "Generate" at bounding box center [482, 153] width 29 height 8
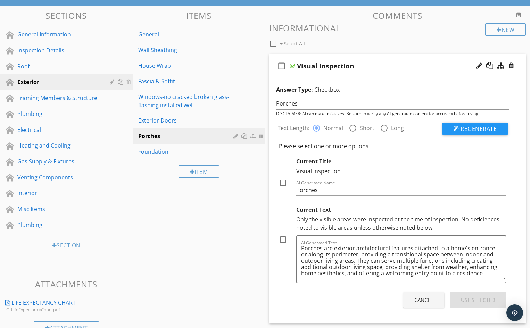
scroll to position [70, 0]
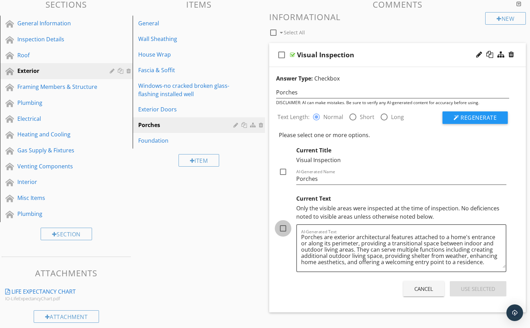
click at [283, 229] on div at bounding box center [283, 229] width 12 height 12
checkbox input "true"
click at [476, 288] on div "Use Selected" at bounding box center [478, 289] width 34 height 8
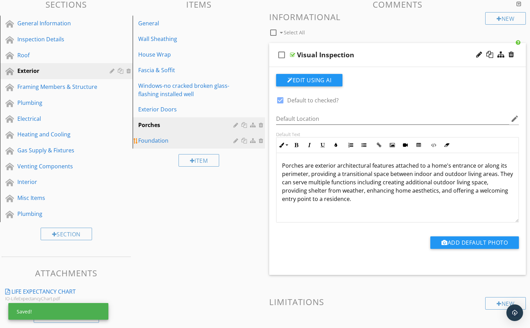
click at [161, 141] on div "Foundation" at bounding box center [187, 141] width 98 height 8
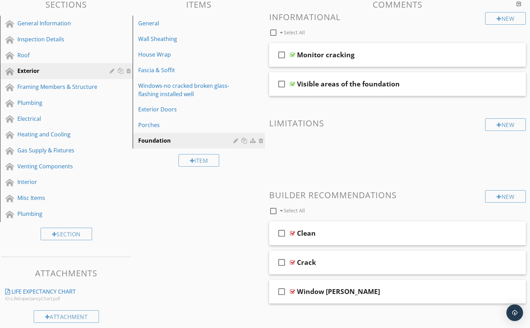
scroll to position [35, 0]
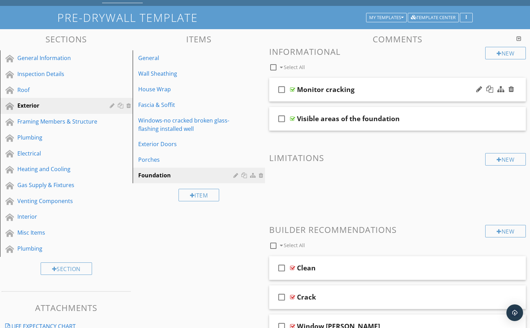
click at [379, 89] on div "Monitor cracking" at bounding box center [388, 90] width 182 height 8
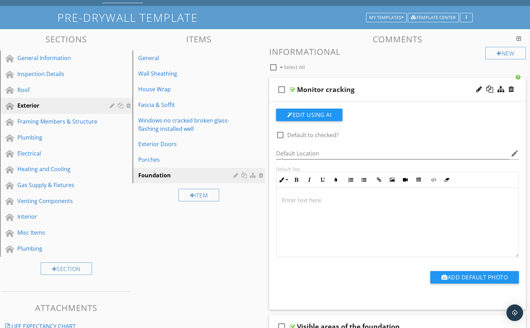
click at [379, 89] on div "Monitor cracking" at bounding box center [388, 90] width 182 height 8
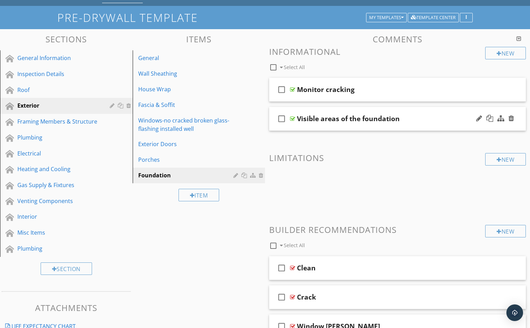
click at [411, 118] on div "Visible areas of the foundation" at bounding box center [388, 119] width 182 height 8
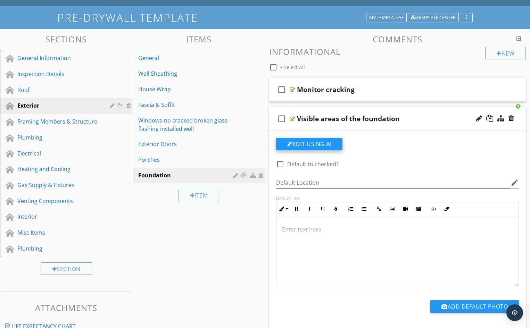
click at [309, 143] on button "Edit Using AI" at bounding box center [309, 144] width 66 height 13
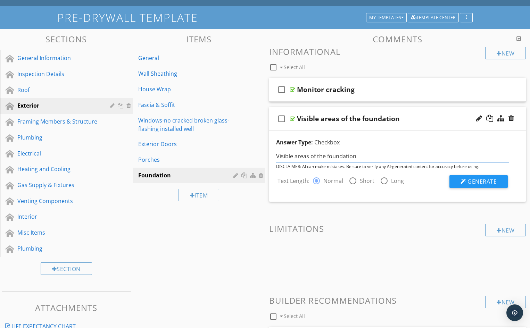
drag, startPoint x: 356, startPoint y: 157, endPoint x: 275, endPoint y: 154, distance: 80.3
click at [275, 154] on div "Visible areas of the foundation" at bounding box center [393, 155] width 242 height 13
type input "Exterior Foundation"
click at [481, 181] on span "Generate" at bounding box center [482, 182] width 29 height 8
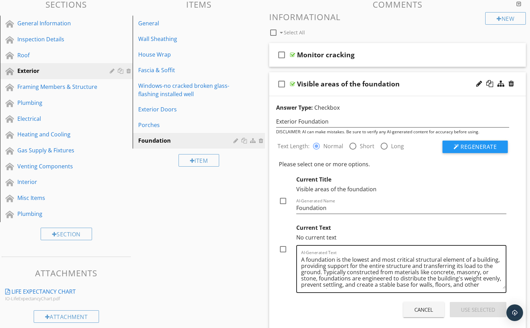
scroll to position [8, 0]
click at [365, 284] on textarea "A foundation is the lowest and most critical structural element of a building, …" at bounding box center [403, 271] width 205 height 35
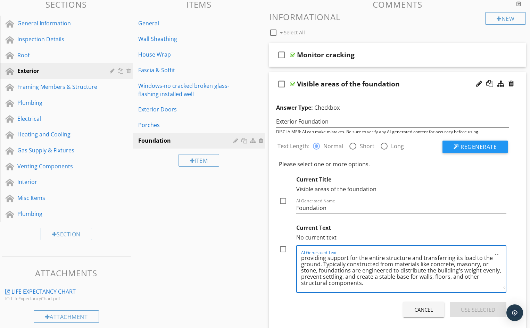
click at [284, 250] on div at bounding box center [283, 250] width 12 height 12
checkbox input "true"
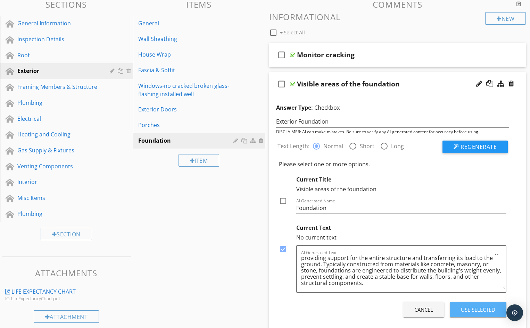
click at [480, 310] on div "Use Selected" at bounding box center [478, 310] width 34 height 8
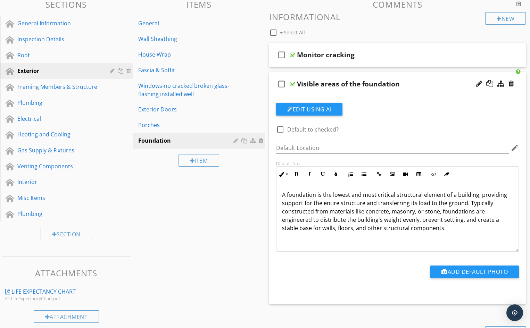
click at [445, 229] on p "A foundation is the lowest and most critical structural element of a building, …" at bounding box center [397, 212] width 231 height 42
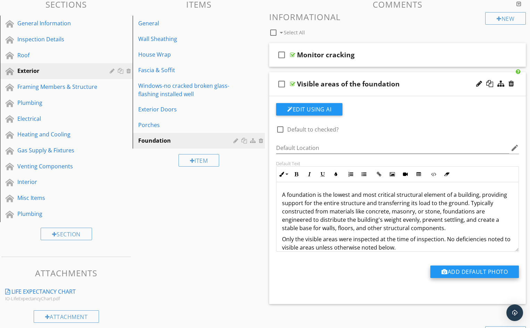
click at [469, 272] on button "Add Default Photo" at bounding box center [475, 272] width 89 height 13
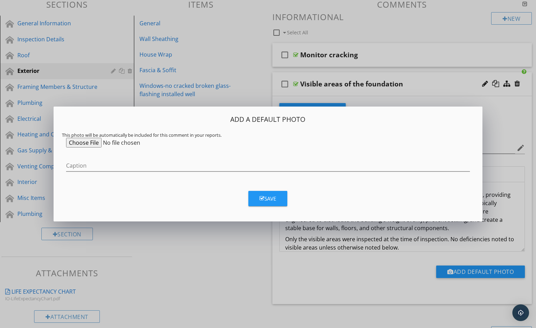
click at [89, 144] on input "file" at bounding box center [119, 143] width 106 height 10
type input "C:\fakepath\B-042 Monolithic Slab with Footings.jpg"
click at [270, 198] on div "Save" at bounding box center [267, 199] width 17 height 8
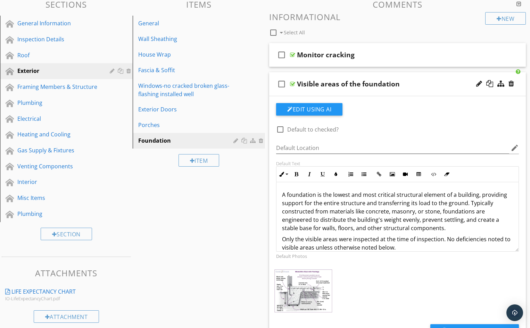
click at [428, 84] on div "Visible areas of the foundation" at bounding box center [388, 84] width 182 height 8
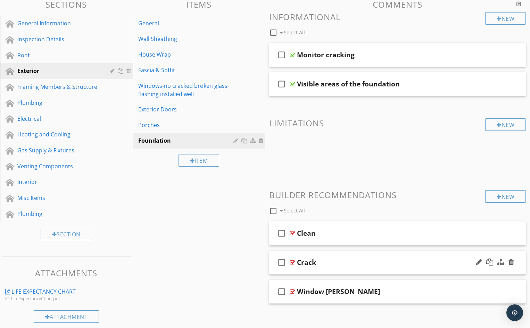
click at [342, 261] on div "Crack" at bounding box center [388, 263] width 182 height 8
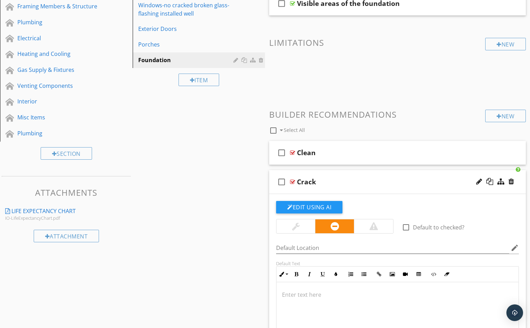
scroll to position [139, 0]
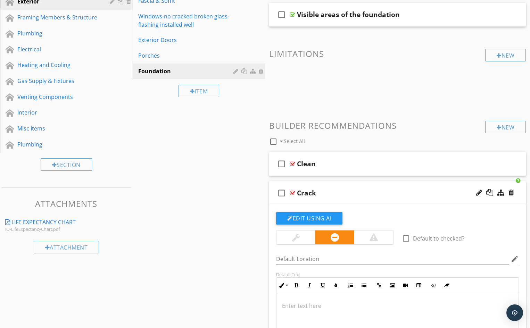
click at [311, 193] on div "Crack" at bounding box center [306, 193] width 19 height 8
type input "Cracking"
click at [272, 201] on div "check_box_outline_blank Cracking" at bounding box center [397, 193] width 257 height 24
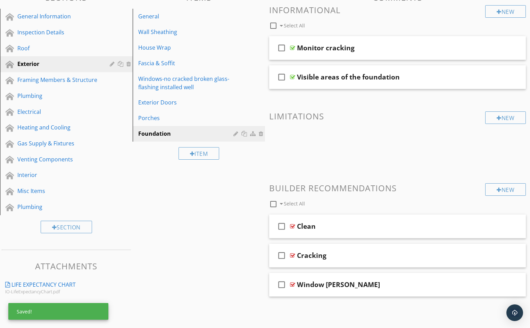
scroll to position [76, 0]
click at [347, 260] on div "Cracking" at bounding box center [388, 256] width 182 height 8
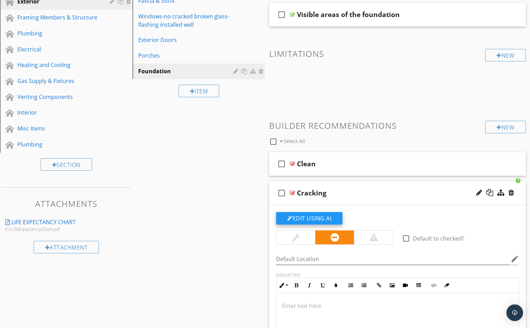
click at [307, 218] on button "Edit Using AI" at bounding box center [309, 218] width 66 height 13
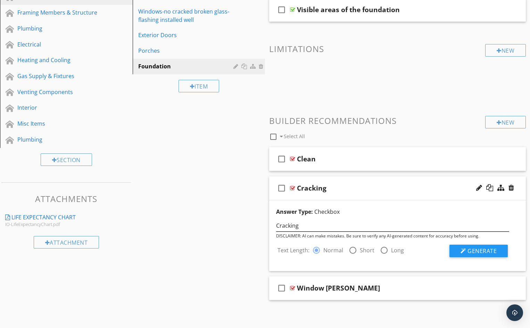
scroll to position [145, 0]
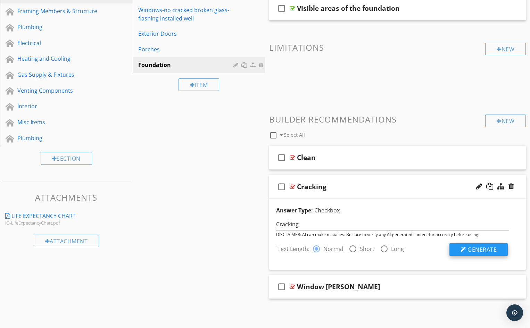
click at [484, 250] on span "Generate" at bounding box center [482, 250] width 29 height 8
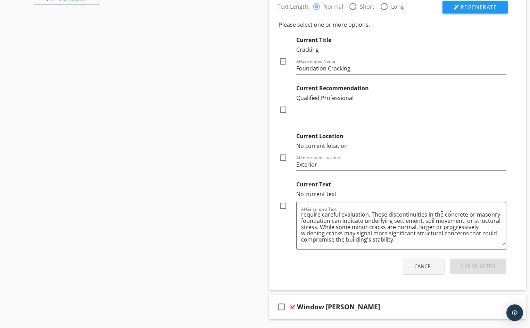
scroll to position [389, 0]
click at [283, 206] on div at bounding box center [283, 206] width 12 height 12
checkbox input "true"
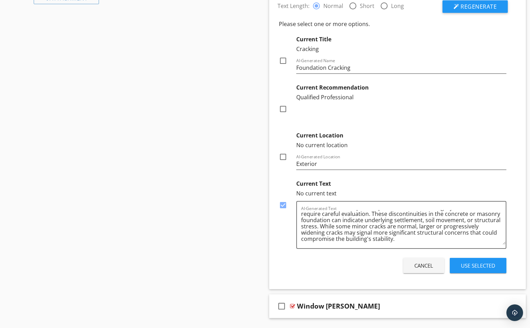
click at [472, 267] on div "Use Selected" at bounding box center [478, 266] width 34 height 8
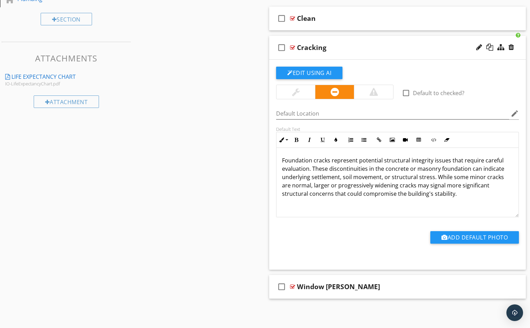
scroll to position [243, 0]
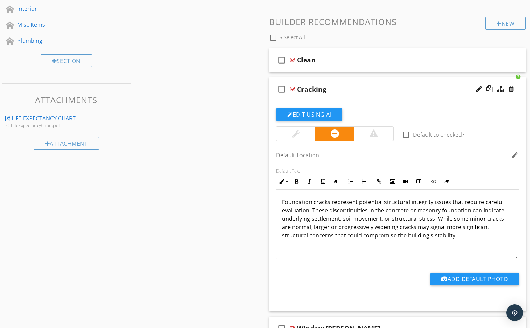
click at [456, 237] on p "Foundation cracks represent potential structural integrity issues that require …" at bounding box center [397, 219] width 231 height 42
click at [492, 237] on p "Foundation cracks represent potential structural integrity issues that require …" at bounding box center [397, 223] width 231 height 50
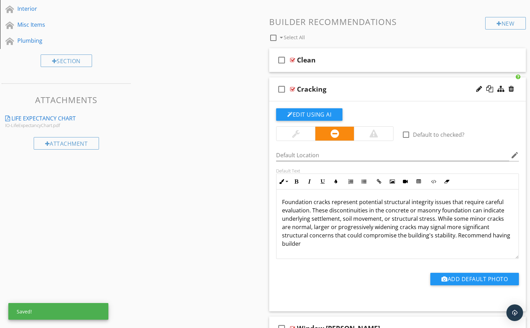
click at [305, 245] on p "Foundation cracks represent potential structural integrity issues that require …" at bounding box center [397, 223] width 231 height 50
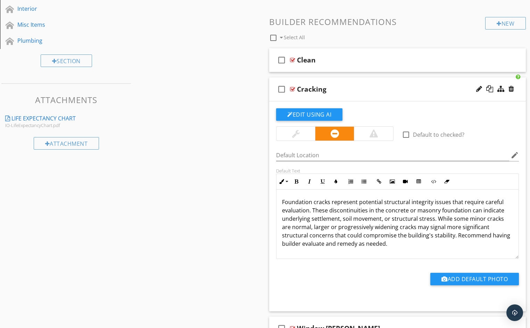
click at [366, 277] on div "Add Default Photo" at bounding box center [397, 282] width 251 height 18
click at [363, 89] on div "Cracking" at bounding box center [388, 89] width 182 height 8
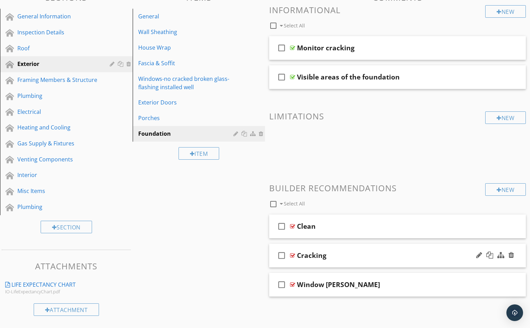
scroll to position [76, 0]
click at [371, 288] on div "Window [PERSON_NAME]" at bounding box center [388, 285] width 182 height 8
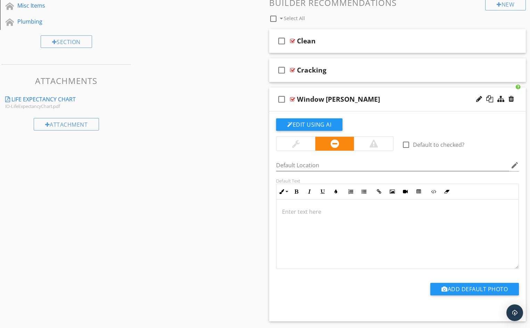
scroll to position [250, 0]
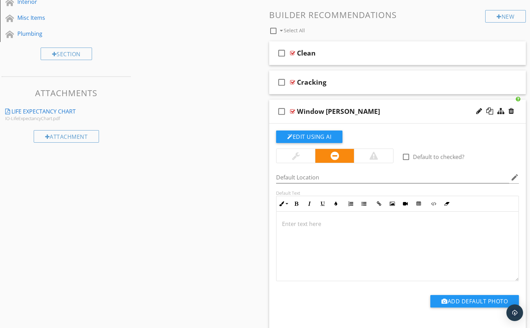
click at [387, 112] on div "Window [PERSON_NAME]" at bounding box center [388, 111] width 182 height 8
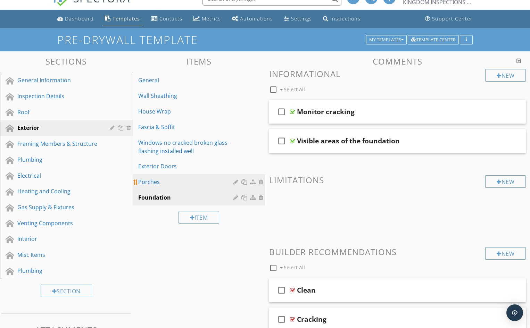
scroll to position [7, 0]
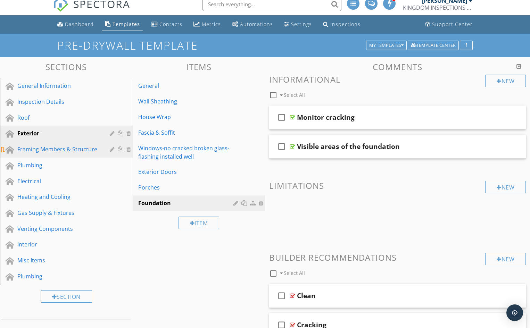
click at [55, 149] on div "Framing Members & Structure" at bounding box center [58, 149] width 82 height 8
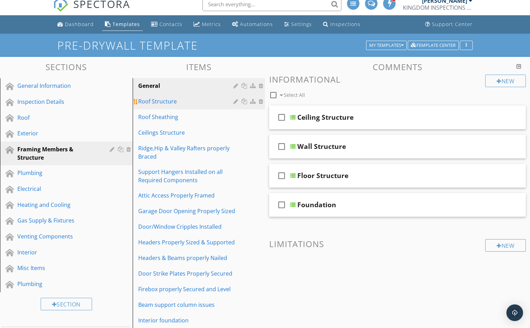
click at [176, 103] on div "Roof Structure" at bounding box center [187, 101] width 98 height 8
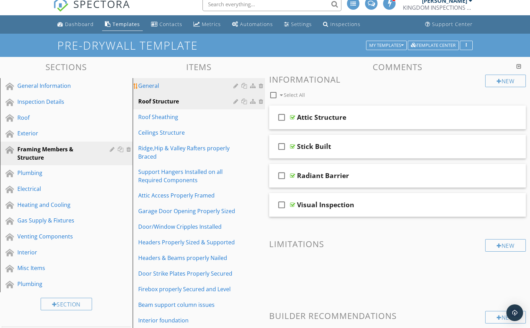
click at [170, 88] on div "General" at bounding box center [187, 86] width 98 height 8
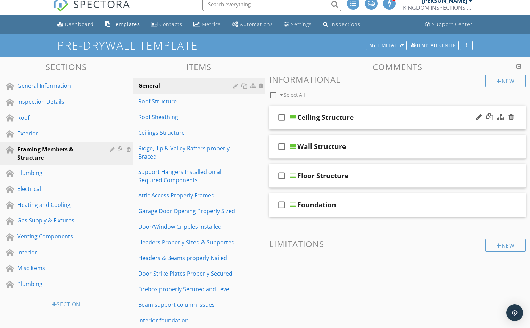
click at [377, 120] on div "Ceiling Structure" at bounding box center [389, 117] width 182 height 8
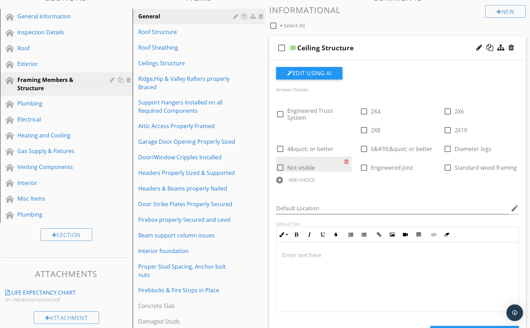
scroll to position [42, 0]
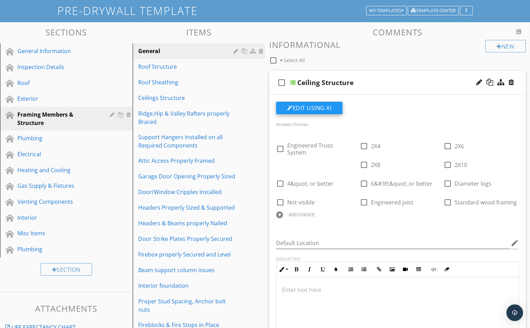
click at [307, 109] on button "Edit Using AI" at bounding box center [309, 108] width 66 height 13
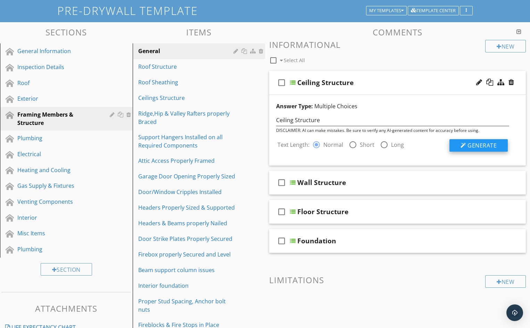
click at [479, 145] on span "Generate" at bounding box center [482, 146] width 29 height 8
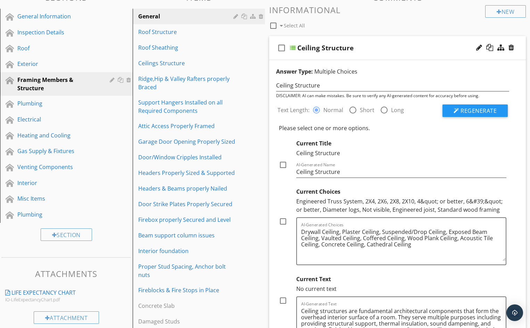
scroll to position [111, 0]
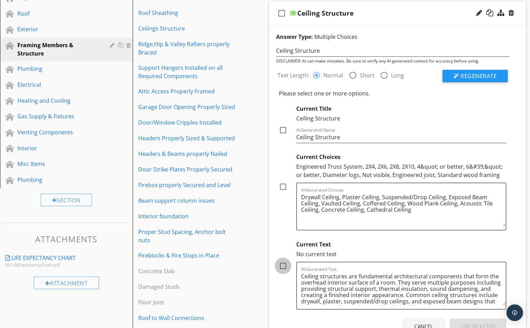
click at [283, 266] on div at bounding box center [283, 266] width 12 height 12
checkbox input "true"
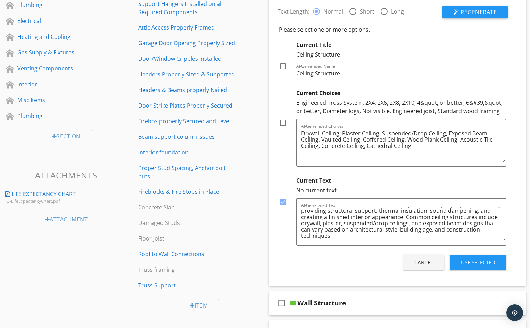
scroll to position [181, 0]
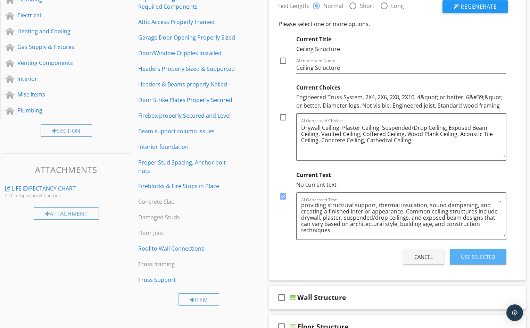
click at [478, 258] on div "Use Selected" at bounding box center [478, 257] width 34 height 8
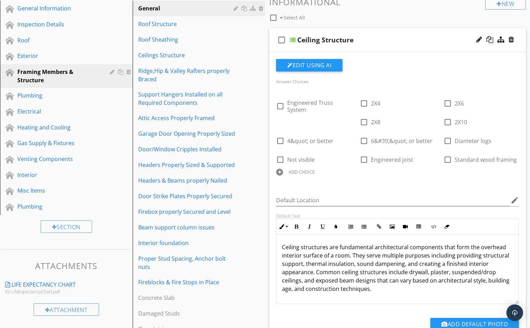
scroll to position [76, 0]
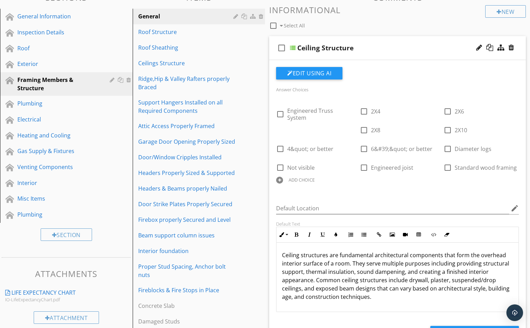
click at [387, 50] on div "Ceiling Structure" at bounding box center [389, 48] width 182 height 8
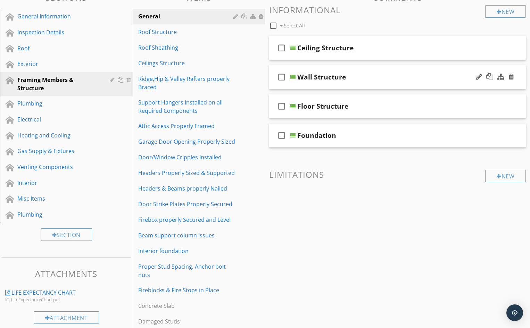
click at [371, 78] on div "Wall Structure" at bounding box center [389, 77] width 182 height 8
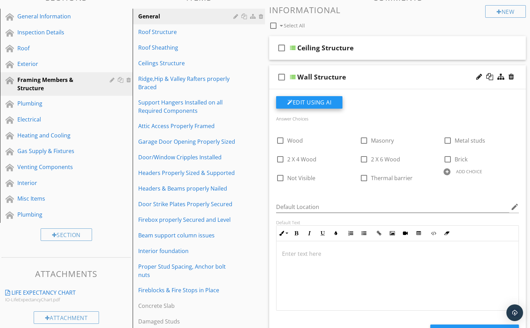
click at [307, 102] on button "Edit Using AI" at bounding box center [309, 102] width 66 height 13
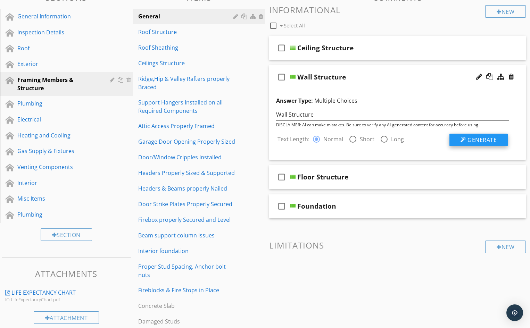
click at [479, 141] on span "Generate" at bounding box center [482, 140] width 29 height 8
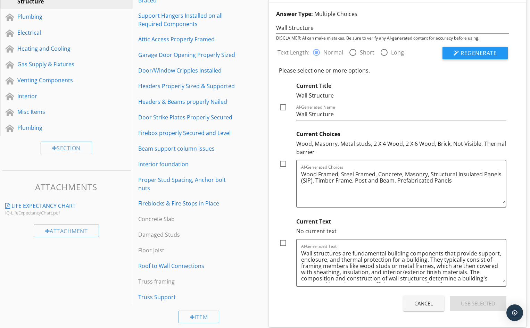
scroll to position [181, 0]
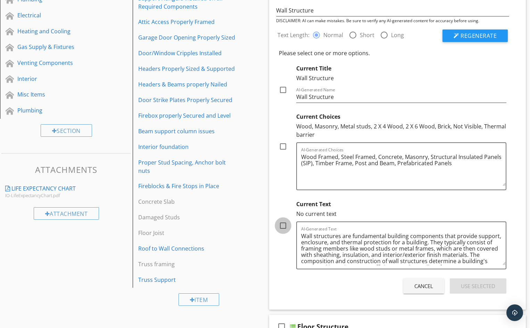
click at [284, 226] on div at bounding box center [283, 226] width 12 height 12
checkbox input "true"
click at [479, 289] on div "Use Selected" at bounding box center [478, 287] width 34 height 8
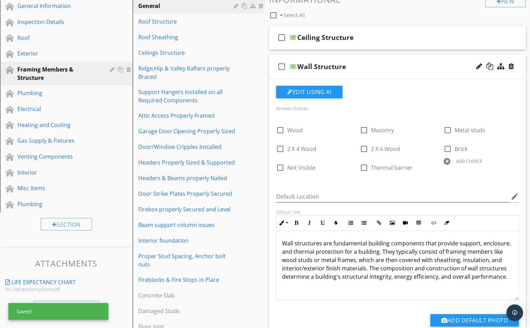
scroll to position [76, 0]
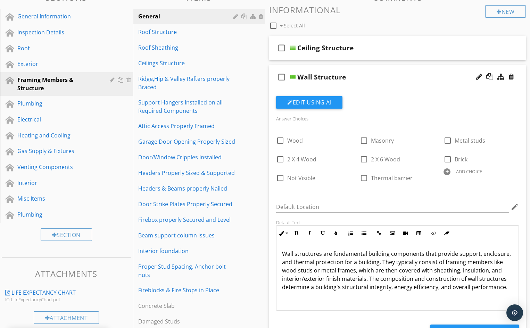
click at [376, 77] on div "Wall Structure" at bounding box center [389, 77] width 182 height 8
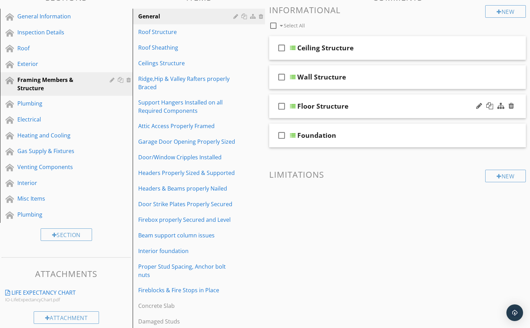
click at [372, 106] on div "Floor Structure" at bounding box center [389, 106] width 182 height 8
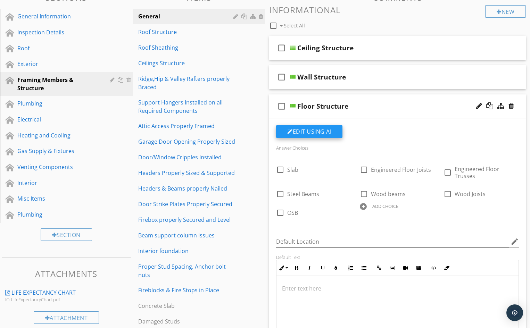
click at [312, 131] on button "Edit Using AI" at bounding box center [309, 131] width 66 height 13
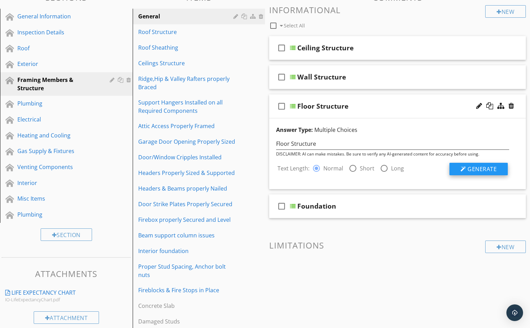
click at [480, 169] on span "Generate" at bounding box center [482, 169] width 29 height 8
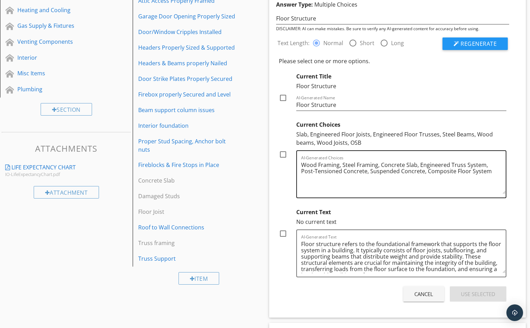
scroll to position [216, 0]
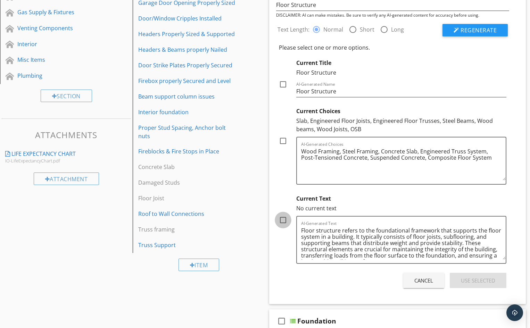
click at [284, 222] on div at bounding box center [283, 220] width 12 height 12
checkbox input "true"
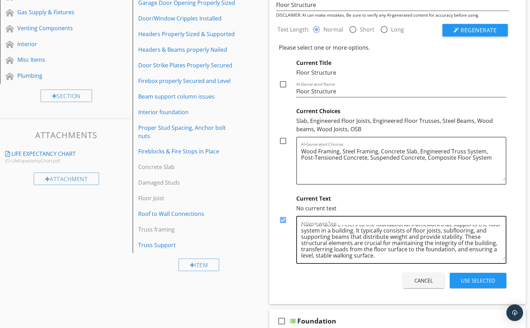
scroll to position [8, 0]
click at [470, 282] on div "Use Selected" at bounding box center [478, 281] width 34 height 8
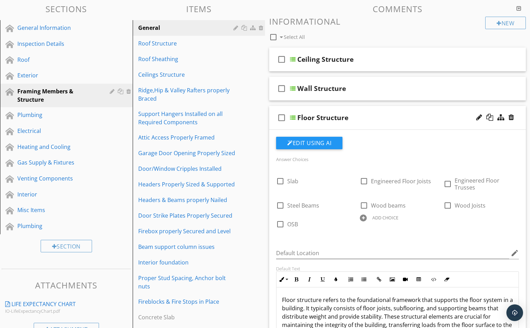
scroll to position [42, 0]
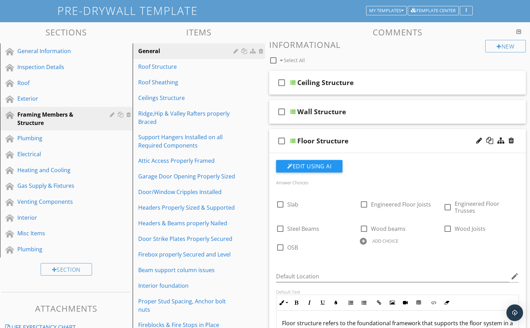
click at [374, 141] on div "Floor Structure" at bounding box center [389, 141] width 182 height 8
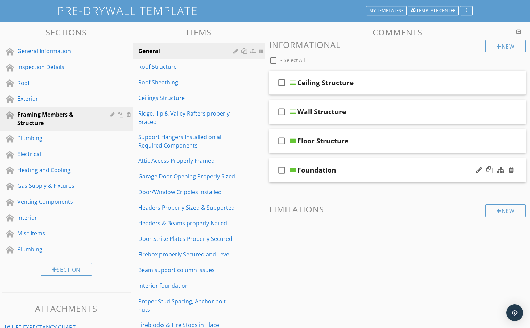
click at [360, 170] on div "Foundation" at bounding box center [389, 170] width 182 height 8
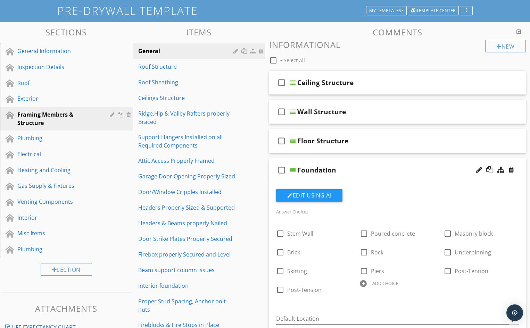
click at [368, 171] on div "Foundation" at bounding box center [389, 170] width 182 height 8
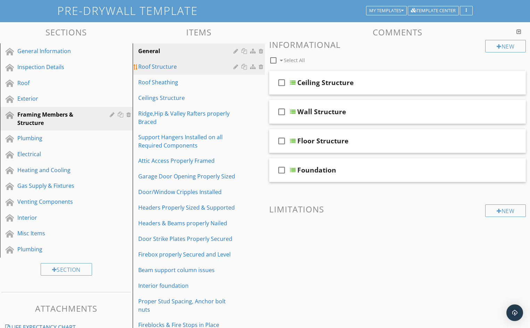
click at [184, 67] on div "Roof Structure" at bounding box center [187, 67] width 98 height 8
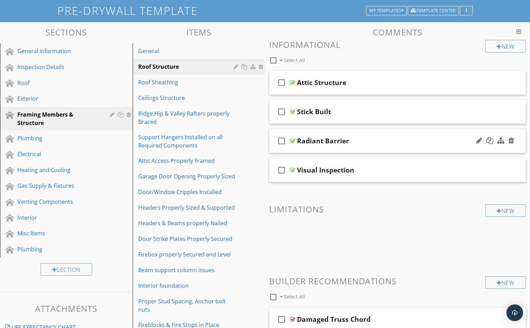
click at [378, 142] on div "Radiant Barrier" at bounding box center [388, 141] width 182 height 8
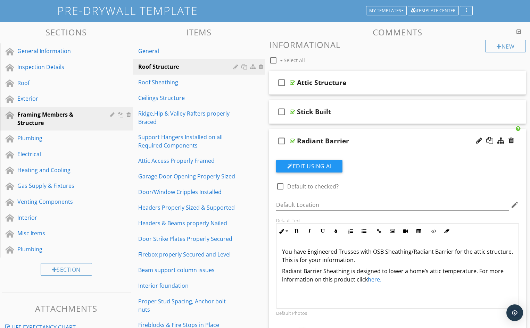
click at [372, 140] on div "Radiant Barrier" at bounding box center [388, 141] width 182 height 8
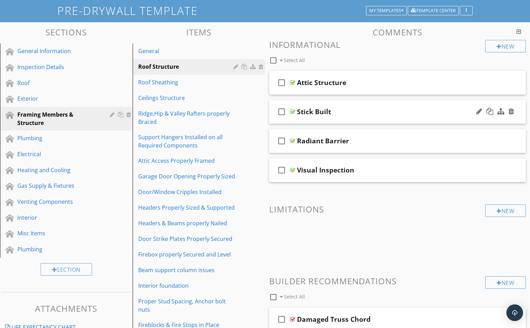
click at [372, 111] on div "Stick Built" at bounding box center [388, 112] width 182 height 8
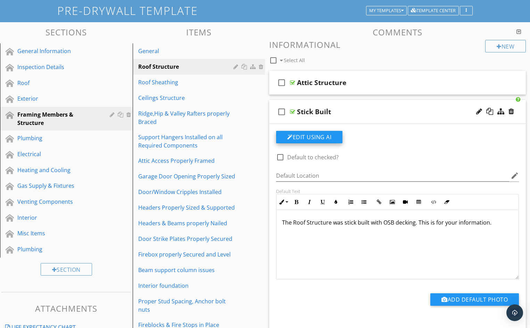
click at [307, 137] on button "Edit Using AI" at bounding box center [309, 137] width 66 height 13
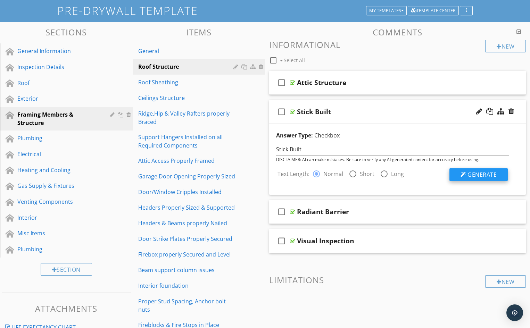
click at [480, 175] on span "Generate" at bounding box center [482, 175] width 29 height 8
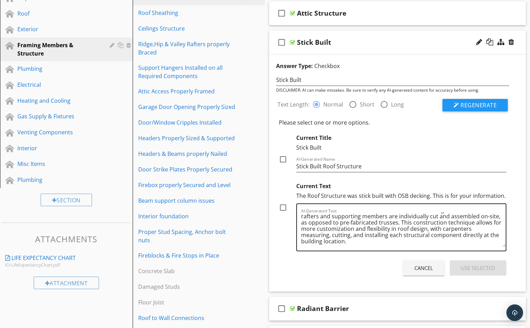
scroll to position [146, 0]
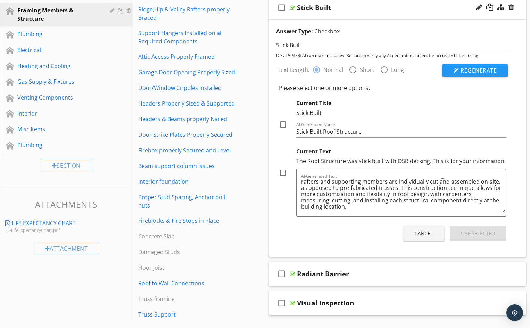
click at [283, 174] on div at bounding box center [283, 173] width 12 height 12
checkbox input "true"
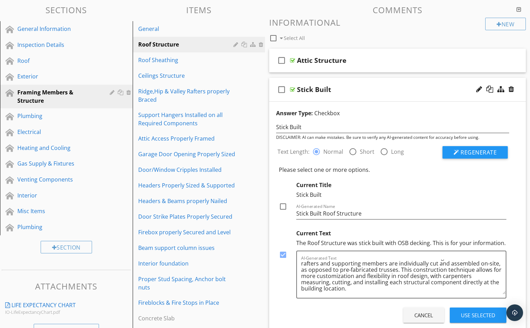
scroll to position [76, 0]
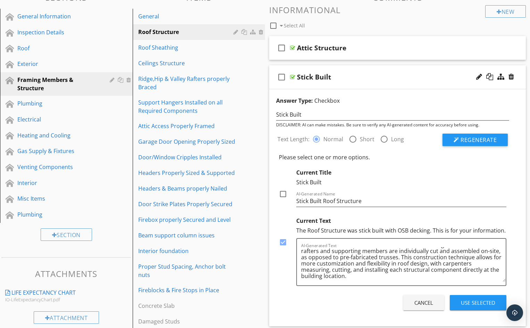
click at [283, 194] on div at bounding box center [283, 194] width 12 height 12
checkbox input "true"
click at [474, 303] on div "Use Selected" at bounding box center [478, 303] width 34 height 8
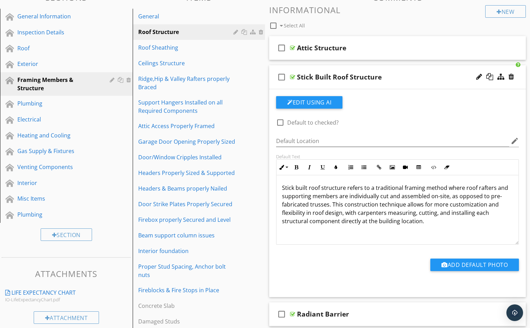
click at [399, 78] on div "Stick Built Roof Structure" at bounding box center [388, 77] width 182 height 8
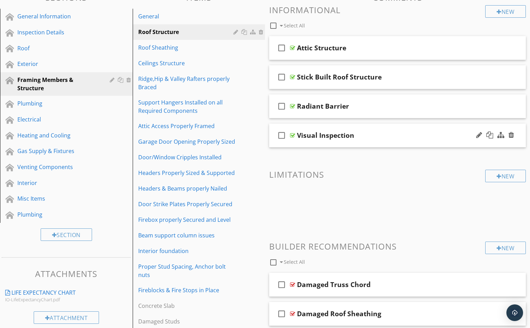
click at [374, 135] on div "Visual Inspection" at bounding box center [388, 135] width 182 height 8
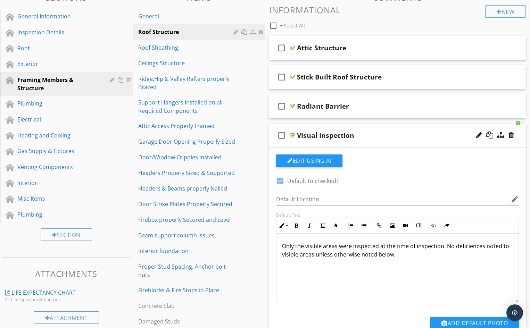
click at [371, 136] on div "Visual Inspection" at bounding box center [388, 135] width 182 height 8
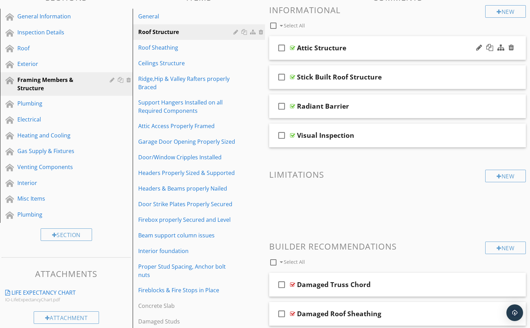
click at [377, 47] on div "Attic Structure" at bounding box center [388, 48] width 182 height 8
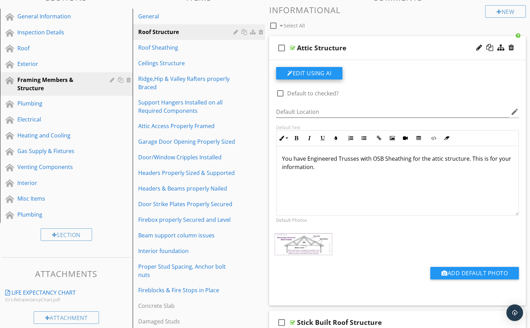
click at [311, 72] on button "Edit Using AI" at bounding box center [309, 73] width 66 height 13
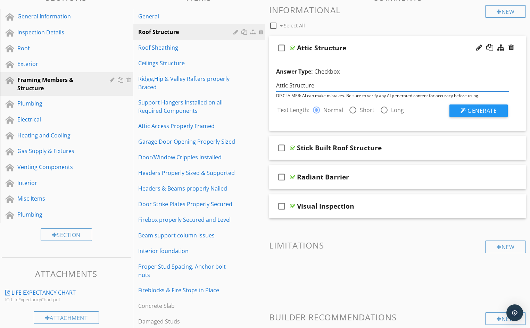
drag, startPoint x: 314, startPoint y: 86, endPoint x: 275, endPoint y: 84, distance: 38.9
click at [275, 84] on div "Attic Structure" at bounding box center [393, 85] width 242 height 13
type input "Engineered Truss System"
click at [475, 111] on span "Generate" at bounding box center [482, 111] width 29 height 8
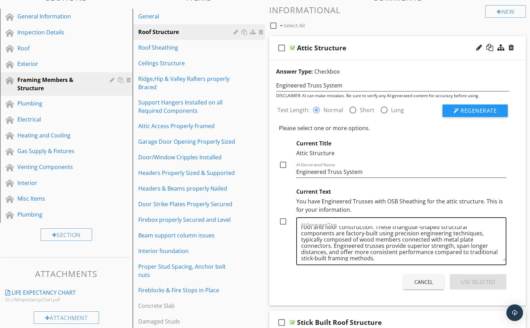
scroll to position [14, 0]
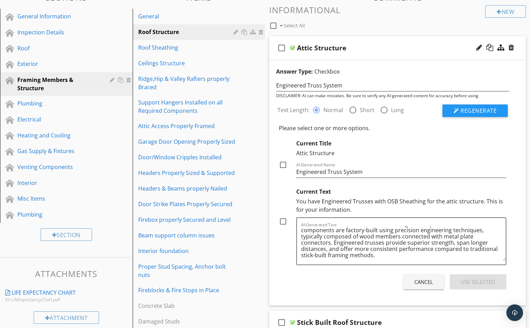
click at [283, 222] on div at bounding box center [283, 222] width 12 height 12
checkbox input "true"
click at [284, 165] on div at bounding box center [283, 165] width 12 height 12
checkbox input "true"
click at [480, 282] on div "Use Selected" at bounding box center [478, 282] width 34 height 8
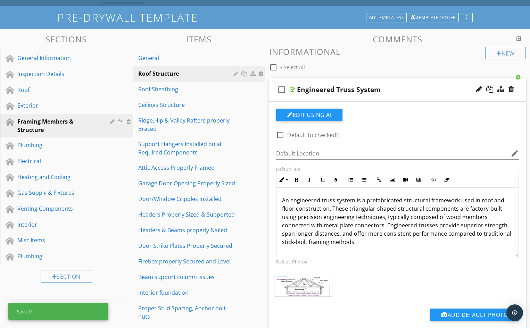
scroll to position [7, 0]
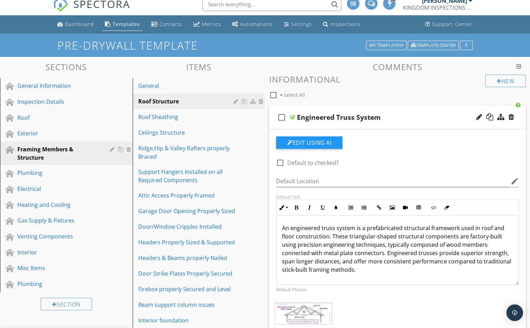
click at [397, 119] on div "Engineered Truss System" at bounding box center [388, 117] width 182 height 8
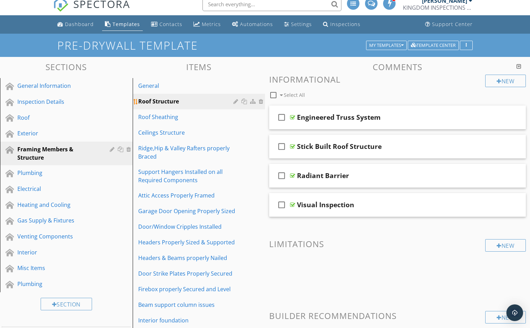
click at [236, 102] on div at bounding box center [237, 102] width 7 height 6
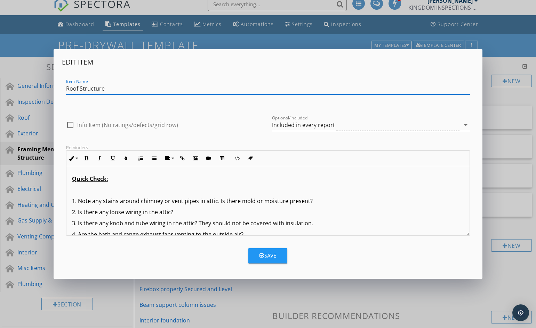
drag, startPoint x: 78, startPoint y: 89, endPoint x: 67, endPoint y: 89, distance: 10.8
click at [67, 89] on input "Roof Structure" at bounding box center [268, 88] width 404 height 11
type input "Attic Structure"
click at [271, 255] on div "Save" at bounding box center [267, 256] width 17 height 8
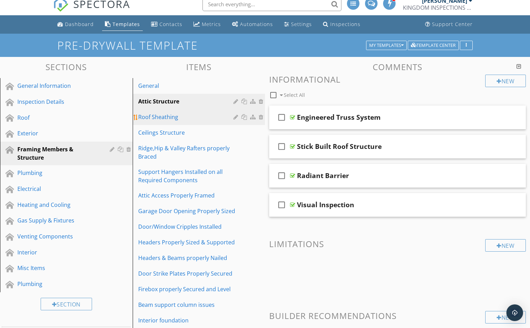
click at [236, 117] on div at bounding box center [237, 117] width 7 height 6
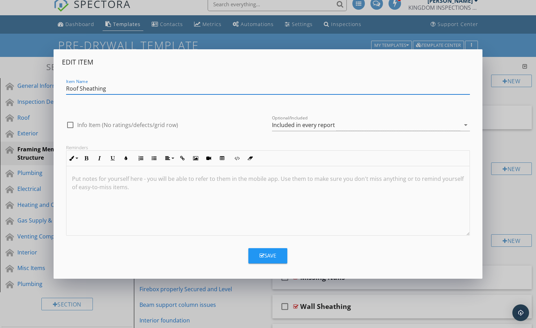
drag, startPoint x: 78, startPoint y: 88, endPoint x: 67, endPoint y: 88, distance: 11.5
click at [67, 88] on input "Roof Sheathing" at bounding box center [268, 88] width 404 height 11
type input "Attic Sheathing"
click at [270, 254] on div "Save" at bounding box center [267, 256] width 17 height 8
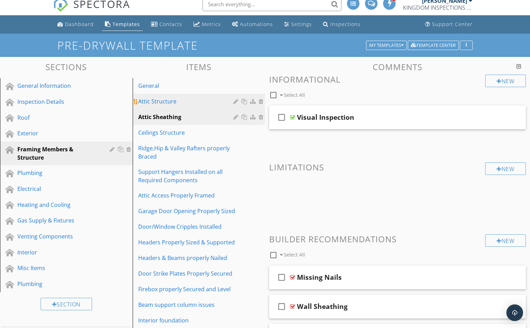
click at [181, 100] on div "Attic Structure" at bounding box center [187, 101] width 98 height 8
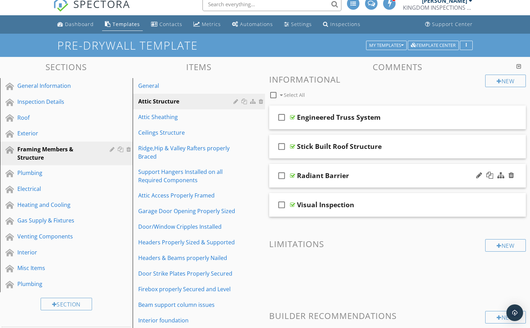
click at [373, 176] on div "Radiant Barrier" at bounding box center [388, 176] width 182 height 8
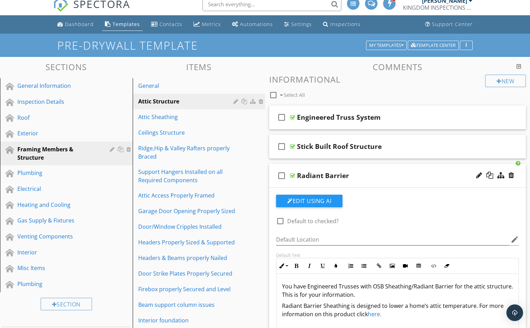
click at [373, 175] on div "Radiant Barrier" at bounding box center [388, 176] width 182 height 8
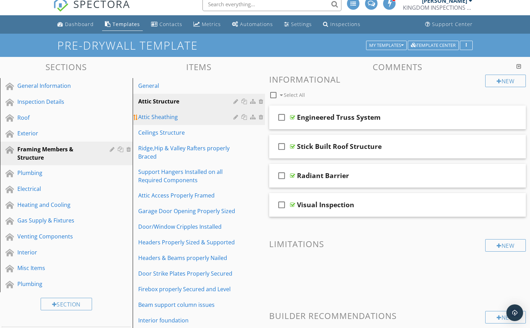
click at [186, 116] on div "Attic Sheathing" at bounding box center [187, 117] width 98 height 8
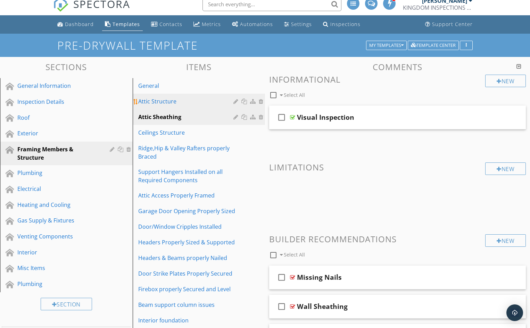
click at [186, 101] on div "Attic Structure" at bounding box center [187, 101] width 98 height 8
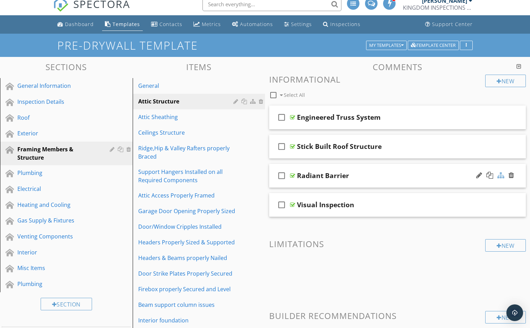
click at [501, 175] on div at bounding box center [501, 175] width 7 height 7
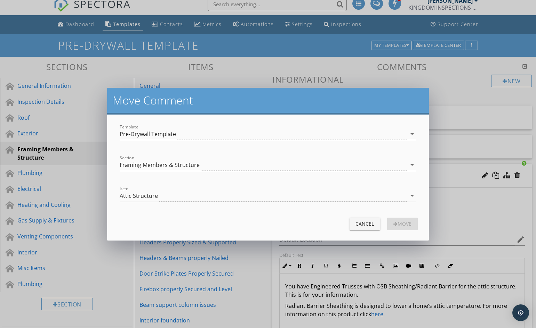
click at [186, 197] on div "Attic Structure" at bounding box center [263, 195] width 287 height 11
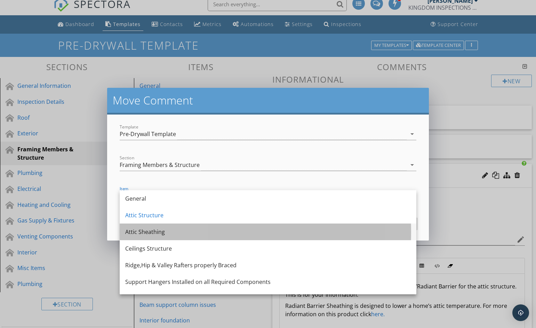
click at [182, 230] on div "Attic Sheathing" at bounding box center [267, 232] width 285 height 8
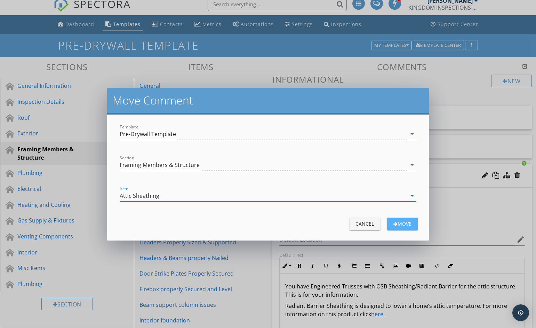
click at [403, 223] on div "Move" at bounding box center [401, 223] width 19 height 7
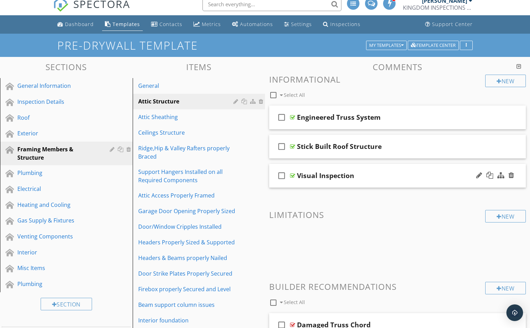
click at [368, 174] on div "Visual Inspection" at bounding box center [388, 176] width 182 height 8
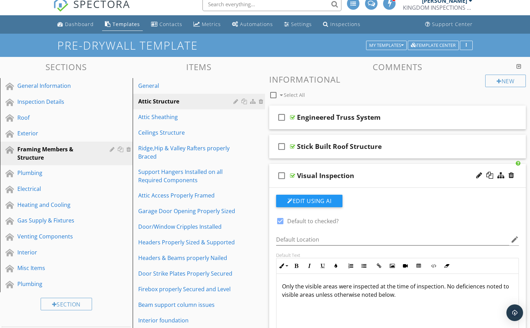
click at [374, 174] on div "Visual Inspection" at bounding box center [388, 176] width 182 height 8
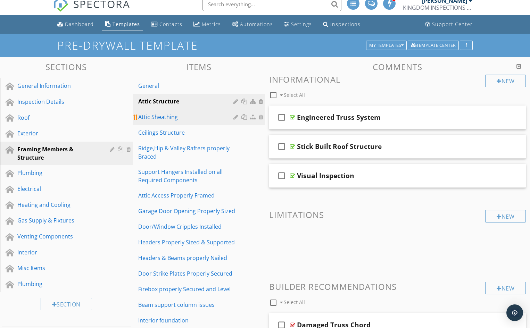
click at [181, 117] on div "Attic Sheathing" at bounding box center [187, 117] width 98 height 8
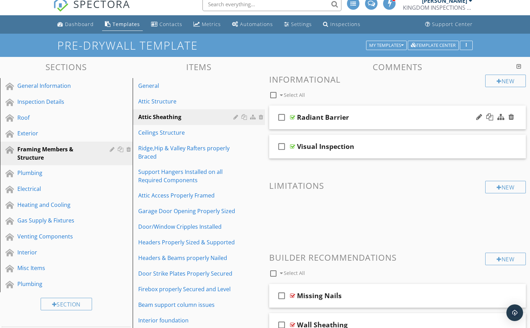
click at [375, 118] on div "Radiant Barrier" at bounding box center [388, 117] width 182 height 8
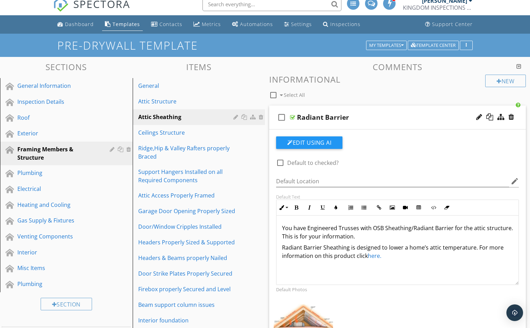
click at [380, 116] on div "Radiant Barrier" at bounding box center [388, 117] width 182 height 8
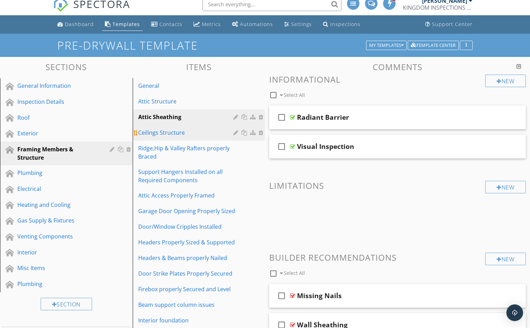
click at [193, 132] on div "Ceilings Structure" at bounding box center [187, 133] width 98 height 8
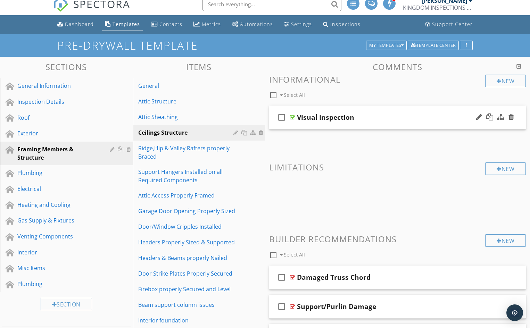
click at [388, 119] on div "Visual Inspection" at bounding box center [388, 117] width 182 height 8
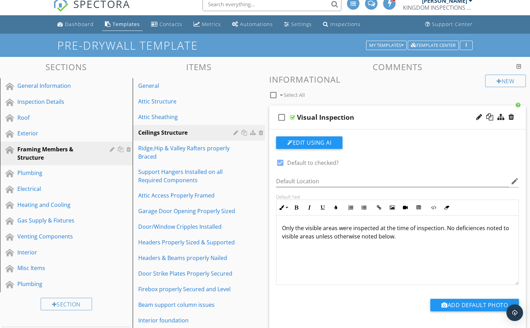
click at [389, 118] on div "Visual Inspection" at bounding box center [388, 117] width 182 height 8
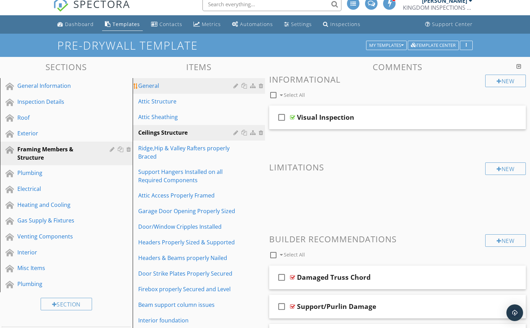
click at [175, 87] on div "General" at bounding box center [187, 86] width 98 height 8
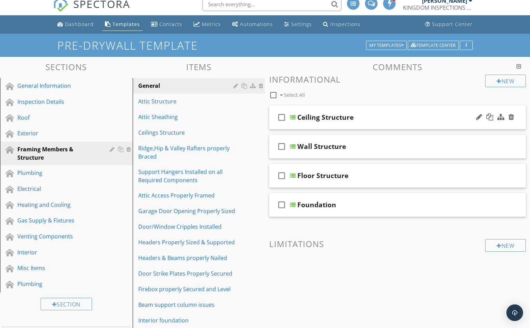
click at [384, 118] on div "Ceiling Structure" at bounding box center [389, 117] width 182 height 8
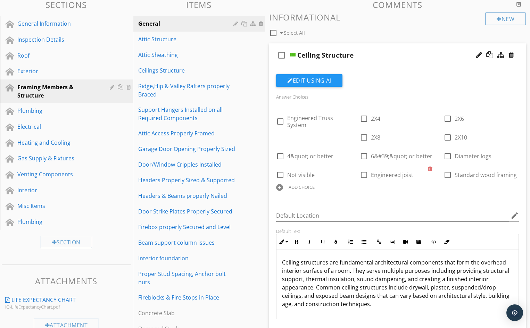
scroll to position [76, 0]
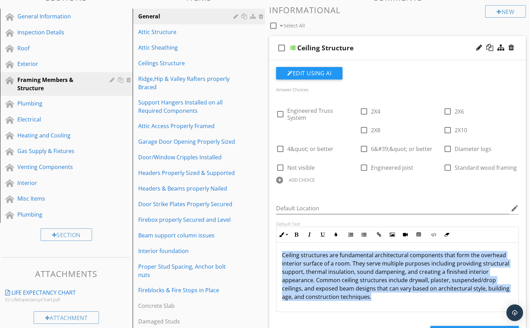
drag, startPoint x: 282, startPoint y: 255, endPoint x: 372, endPoint y: 301, distance: 101.1
click at [372, 301] on div "Ceiling structures are fundamental architectural components that form the overh…" at bounding box center [398, 278] width 242 height 70
copy p "Ceiling structures are fundamental architectural components that form the overh…"
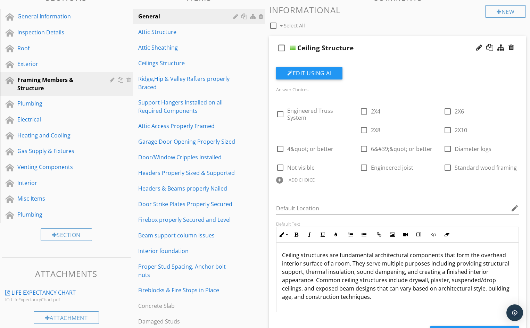
click at [375, 49] on div "Ceiling Structure" at bounding box center [389, 48] width 182 height 8
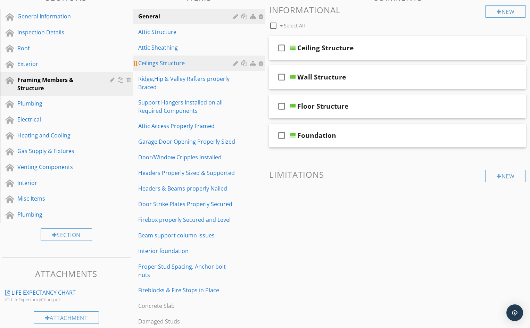
click at [187, 64] on div "Ceilings Structure" at bounding box center [187, 63] width 98 height 8
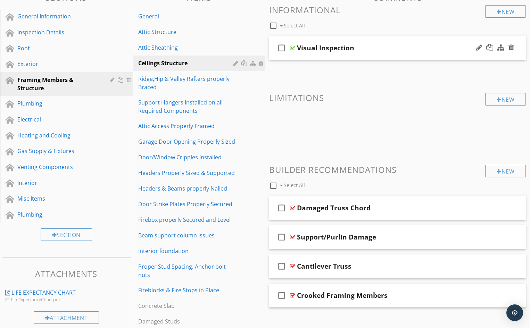
click at [367, 50] on div "Visual Inspection" at bounding box center [388, 48] width 182 height 8
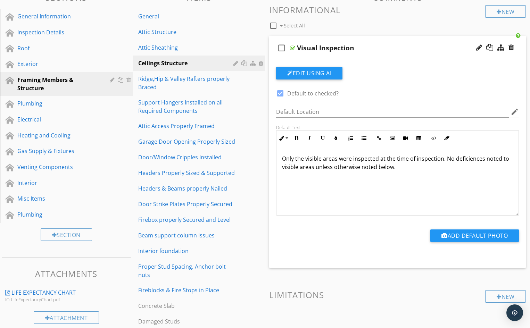
click at [283, 159] on p "Only the visible areas were inspected at the time of inspection. No deficiences…" at bounding box center [397, 163] width 231 height 17
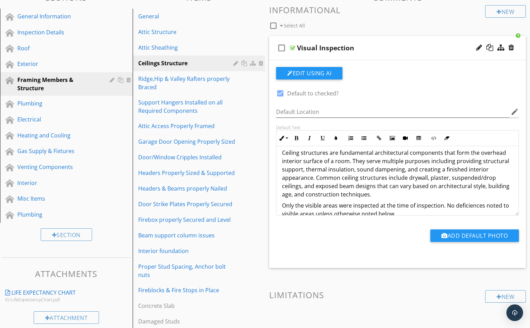
scroll to position [17, 0]
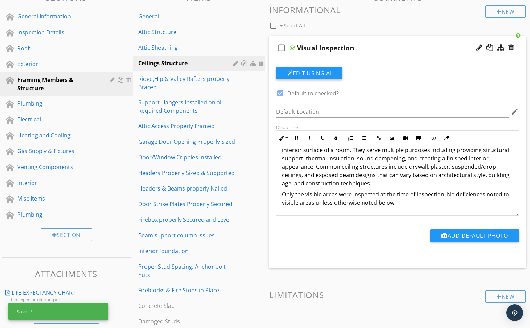
click at [463, 196] on p "Only the visible areas were inspected at the time of inspection. No deficiences…" at bounding box center [397, 198] width 231 height 17
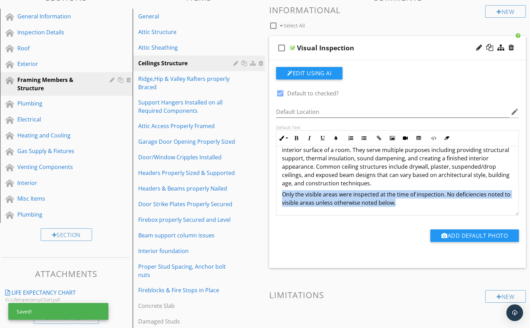
drag, startPoint x: 283, startPoint y: 194, endPoint x: 403, endPoint y: 203, distance: 120.6
click at [403, 203] on p "Only the visible areas were inspected at the time of inspection. No deficiencie…" at bounding box center [397, 198] width 231 height 17
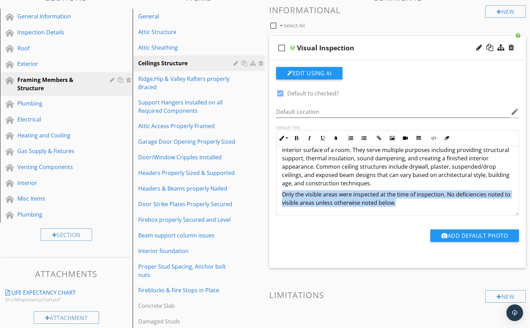
copy p "Only the visible areas were inspected at the time of inspection. No deficiencie…"
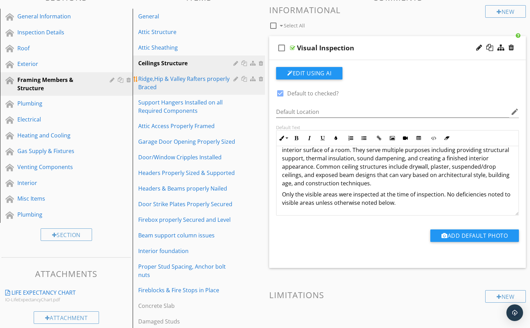
click at [184, 86] on div "Ridge,Hip & Valley Rafters properly Braced" at bounding box center [187, 83] width 98 height 17
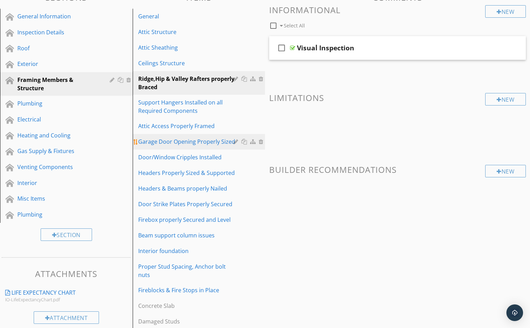
scroll to position [42, 0]
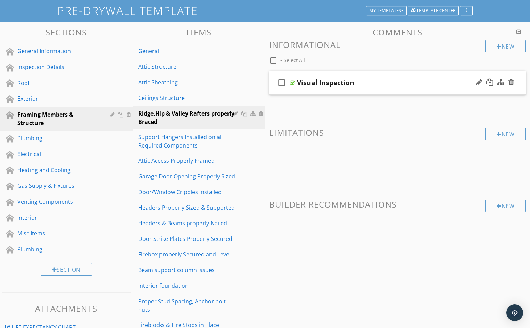
click at [370, 83] on div "Visual Inspection" at bounding box center [388, 83] width 182 height 8
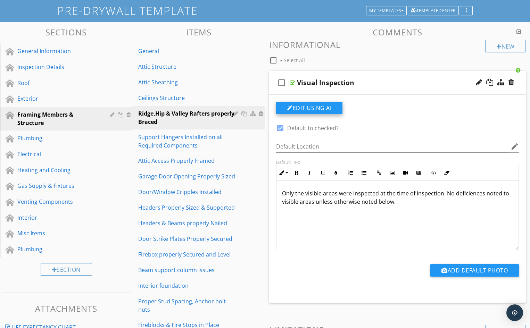
click at [311, 109] on button "Edit Using AI" at bounding box center [309, 108] width 66 height 13
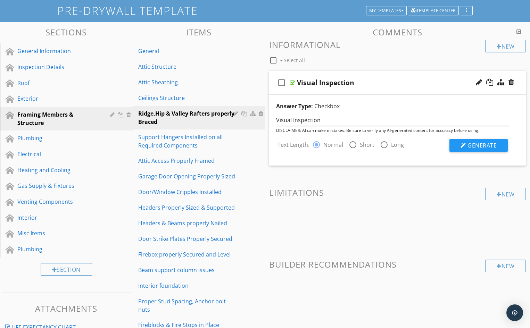
drag, startPoint x: 276, startPoint y: 121, endPoint x: 285, endPoint y: 121, distance: 8.7
click at [285, 121] on div "Visual Inspection" at bounding box center [393, 119] width 242 height 13
drag, startPoint x: 318, startPoint y: 121, endPoint x: 277, endPoint y: 121, distance: 41.0
click at [277, 121] on input "Visual Inspection" at bounding box center [392, 120] width 233 height 11
type input "Valleys Properly braced"
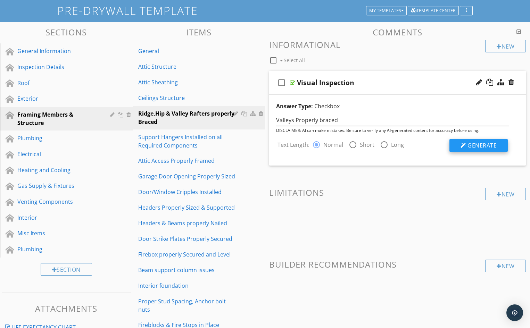
click at [475, 145] on span "Generate" at bounding box center [482, 146] width 29 height 8
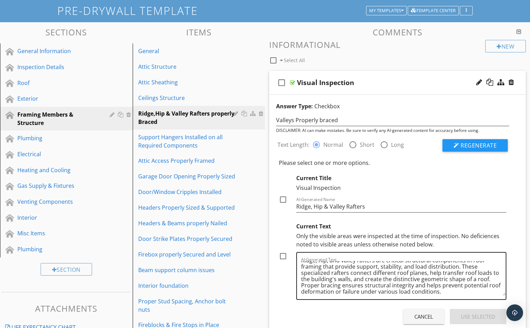
scroll to position [8, 0]
click at [284, 258] on div at bounding box center [283, 257] width 12 height 12
checkbox input "true"
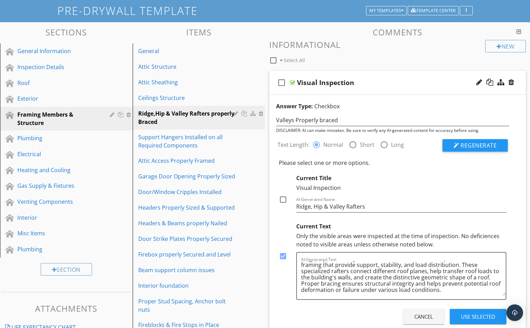
click at [283, 201] on div at bounding box center [283, 200] width 12 height 12
checkbox input "true"
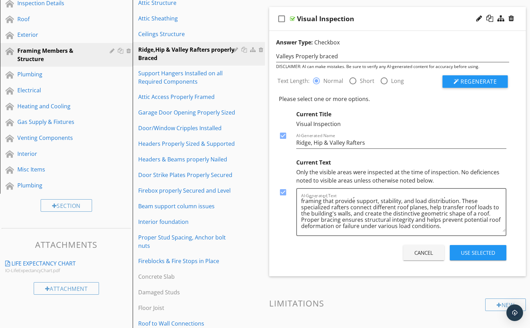
scroll to position [111, 0]
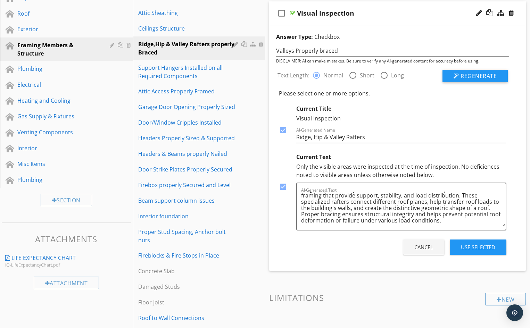
click at [482, 249] on div "Use Selected" at bounding box center [478, 248] width 34 height 8
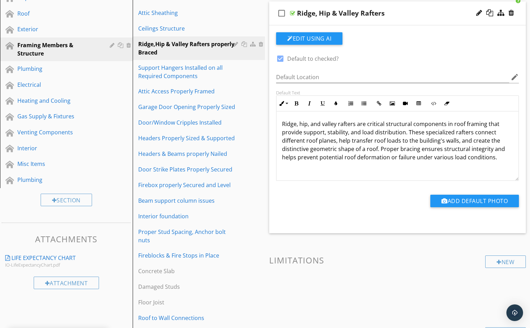
click at [496, 159] on p "Ridge, hip, and valley rafters are critical structural components in roof frami…" at bounding box center [397, 141] width 231 height 42
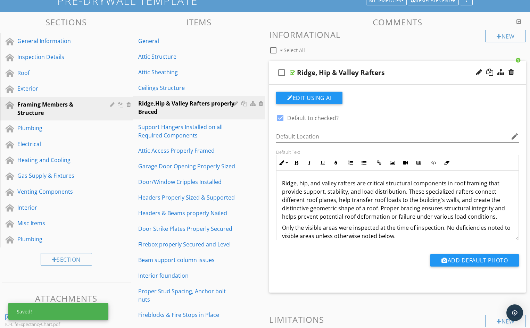
scroll to position [42, 0]
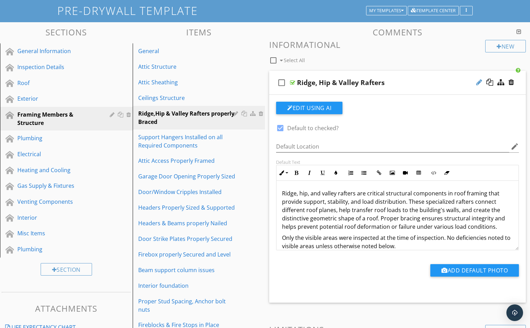
click at [479, 83] on div at bounding box center [480, 82] width 6 height 7
type input "Ridge, Hip & Valley Rafter Loads"
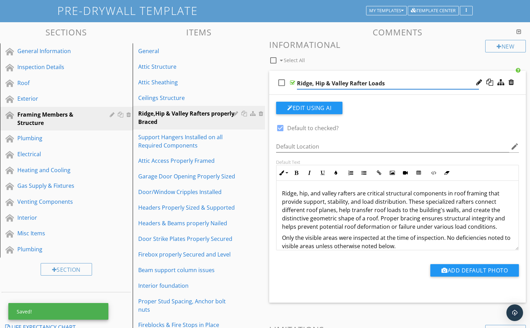
click at [276, 90] on div "check_box_outline_blank Ridge, Hip & Valley Rafter Loads" at bounding box center [397, 83] width 257 height 24
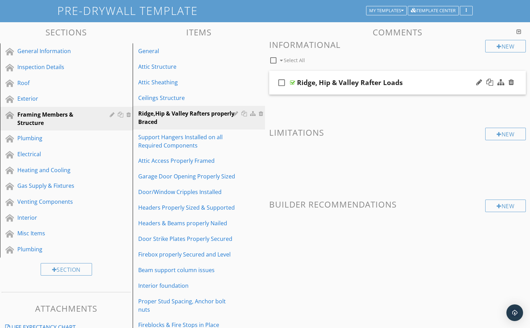
click at [408, 85] on div "Ridge, Hip & Valley Rafter Loads" at bounding box center [388, 83] width 182 height 8
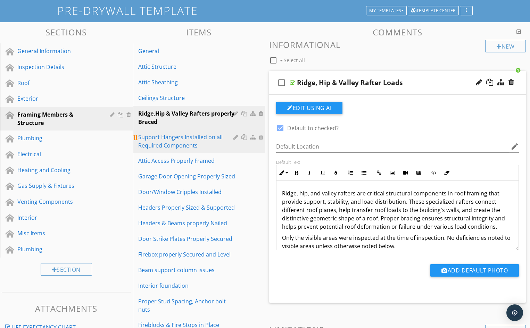
click at [204, 143] on div "Support Hangers Installed on all Required Components" at bounding box center [187, 141] width 98 height 17
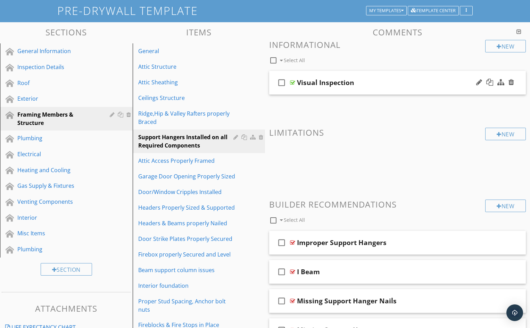
click at [390, 83] on div "Visual Inspection" at bounding box center [388, 83] width 182 height 8
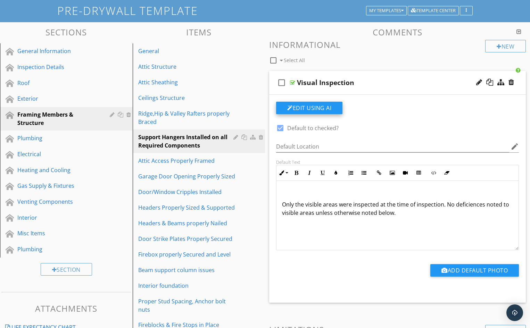
click at [309, 108] on button "Edit Using AI" at bounding box center [309, 108] width 66 height 13
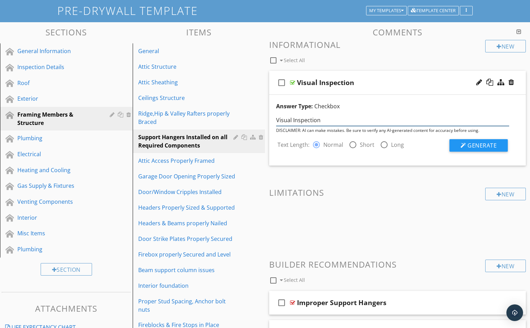
click at [321, 121] on input "Visual Inspection" at bounding box center [392, 120] width 233 height 11
type input "V"
type input "Support Hangers"
click at [477, 146] on span "Generate" at bounding box center [482, 146] width 29 height 8
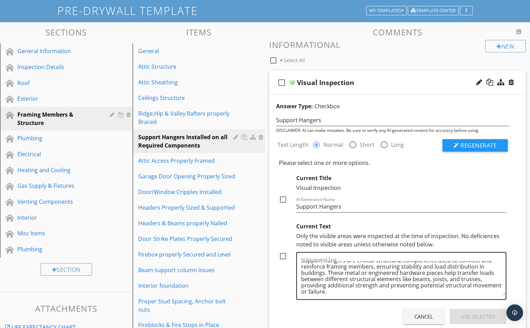
scroll to position [8, 0]
click at [283, 256] on div at bounding box center [283, 257] width 12 height 12
checkbox input "true"
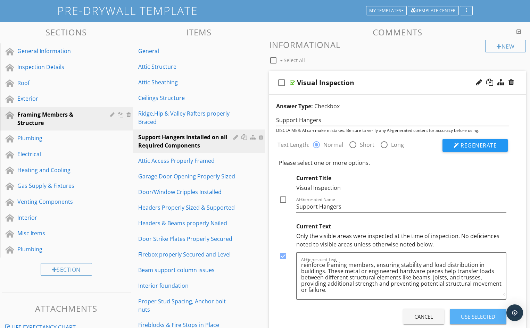
click at [479, 320] on div "Use Selected" at bounding box center [478, 317] width 34 height 8
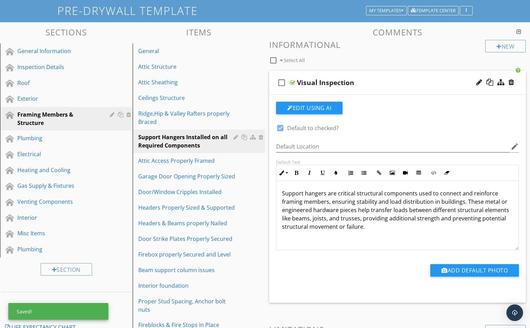
click at [370, 226] on p "Support hangers are critical structural components used to connect and reinforc…" at bounding box center [397, 210] width 231 height 42
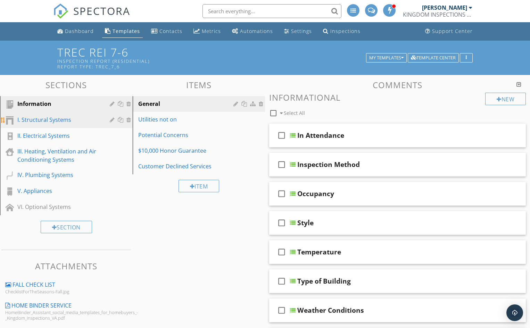
click at [59, 122] on div "I. Structural Systems" at bounding box center [58, 120] width 82 height 8
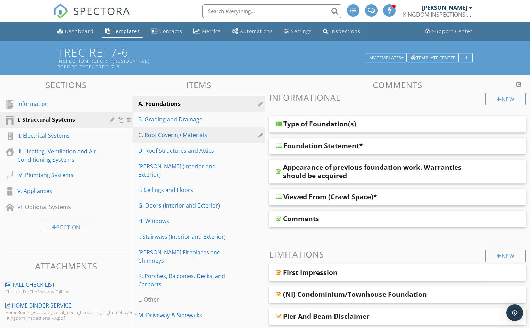
click at [182, 135] on div "C. Roof Covering Materials" at bounding box center [187, 135] width 98 height 8
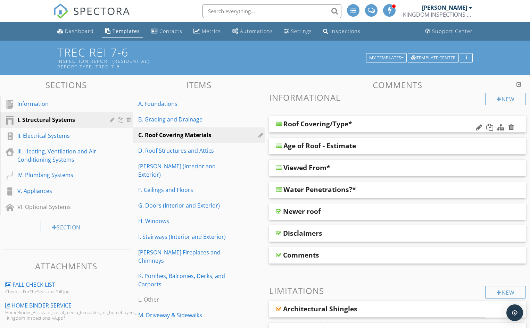
click at [373, 125] on div "Roof Covering/Type*" at bounding box center [375, 124] width 182 height 8
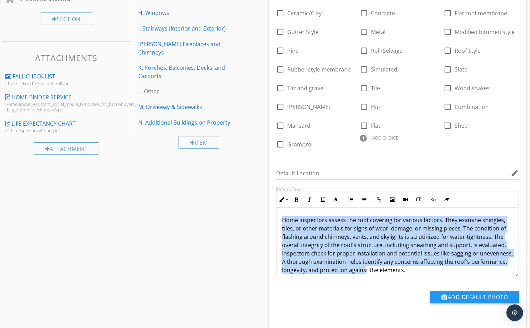
scroll to position [6, 0]
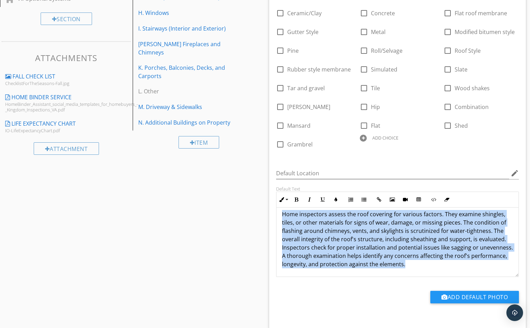
drag, startPoint x: 282, startPoint y: 220, endPoint x: 451, endPoint y: 273, distance: 176.9
click at [451, 273] on div "Home inspectors assess the roof covering for various factors. They examine shin…" at bounding box center [398, 239] width 242 height 75
copy p "Home inspectors assess the roof covering for various factors. They examine shin…"
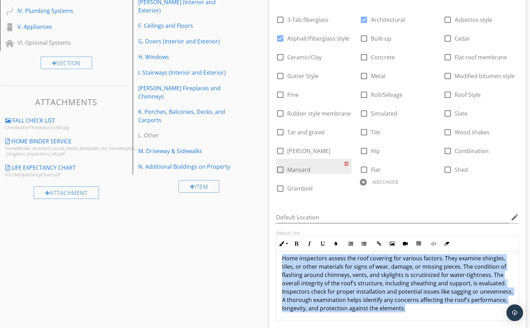
scroll to position [70, 0]
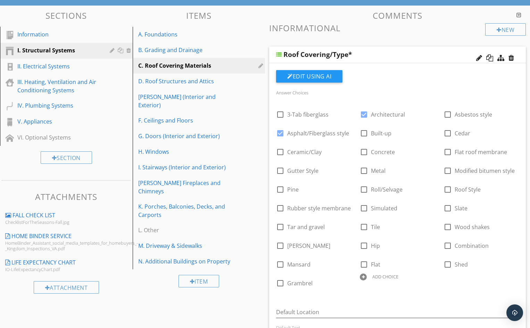
click at [384, 53] on div "Roof Covering/Type*" at bounding box center [375, 54] width 182 height 8
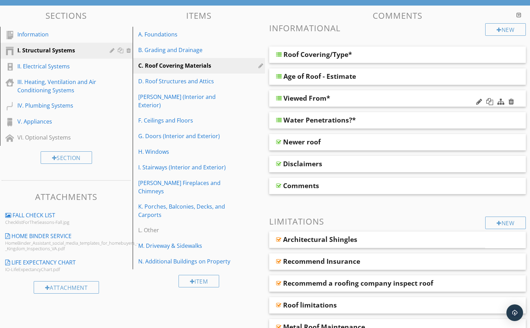
click at [366, 98] on div "Viewed From*" at bounding box center [375, 98] width 182 height 8
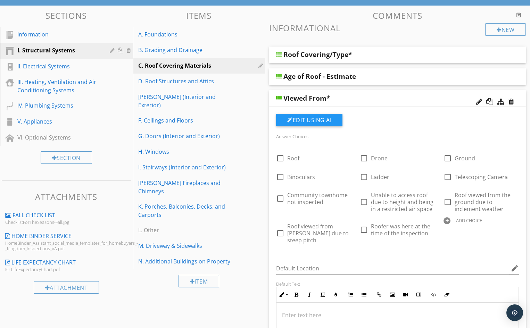
click at [367, 98] on div "Viewed From*" at bounding box center [375, 98] width 182 height 8
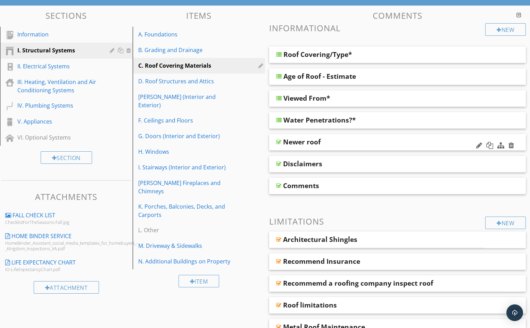
click at [350, 145] on div "Newer roof" at bounding box center [374, 142] width 182 height 8
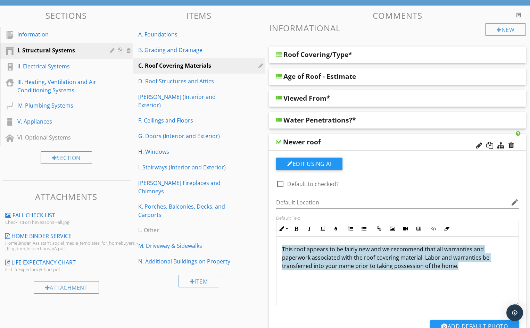
drag, startPoint x: 283, startPoint y: 250, endPoint x: 457, endPoint y: 281, distance: 177.2
click at [457, 281] on div "This roof appears to be fairly new and we recommend that all warranties and pap…" at bounding box center [398, 272] width 242 height 70
copy span "This roof appears to be fairly new and we recommend that all warranties and pap…"
